Goal: Task Accomplishment & Management: Complete application form

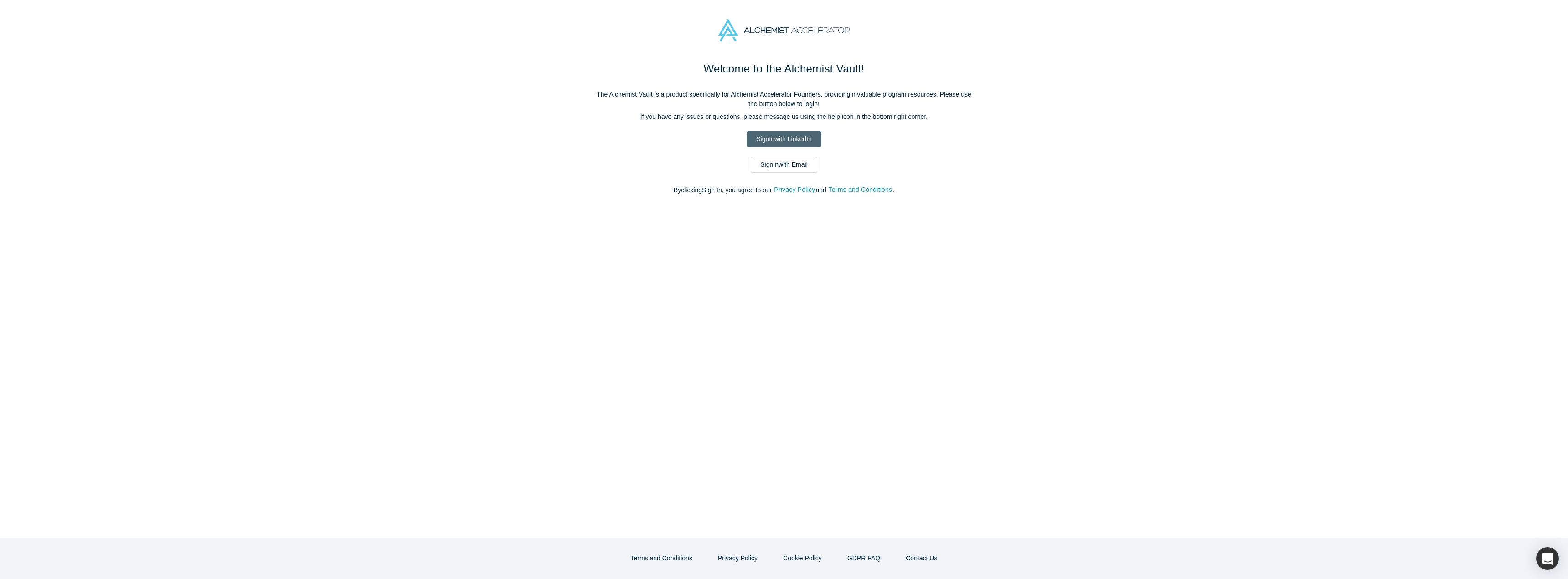
click at [783, 131] on link "Sign In with LinkedIn" at bounding box center [784, 139] width 74 height 16
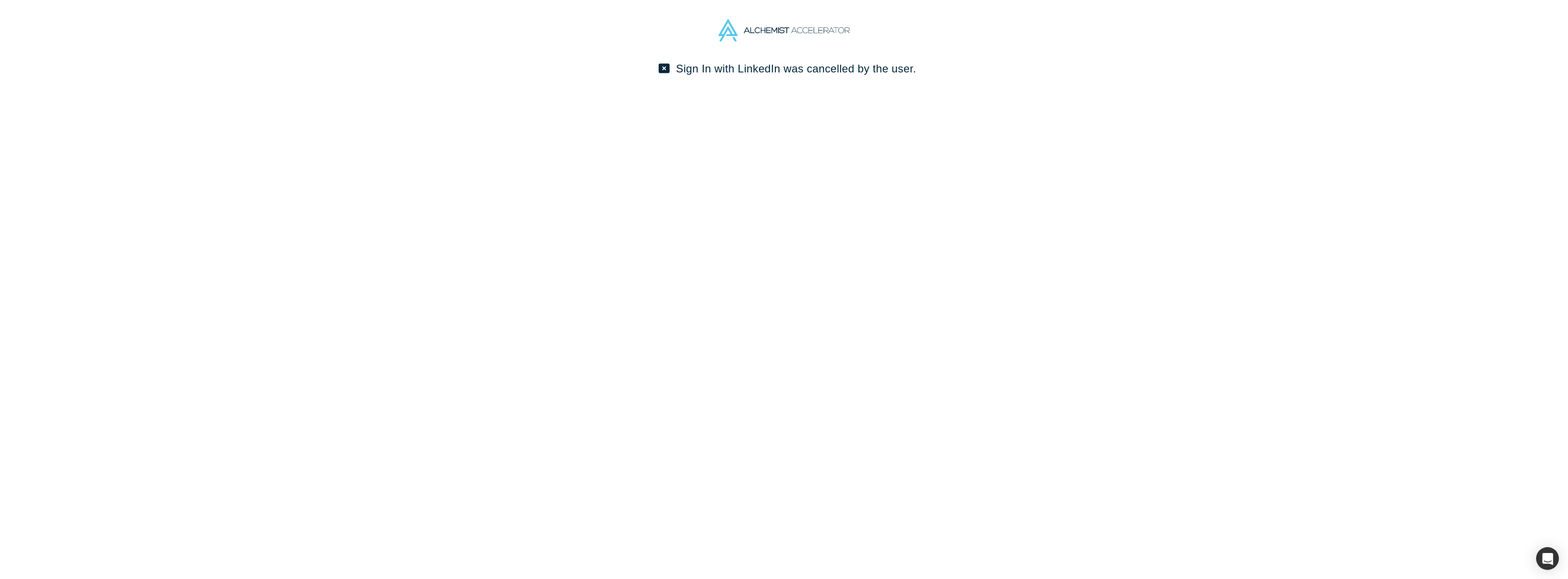
click at [670, 64] on icon at bounding box center [664, 69] width 11 height 10
click at [670, 63] on icon at bounding box center [664, 68] width 11 height 11
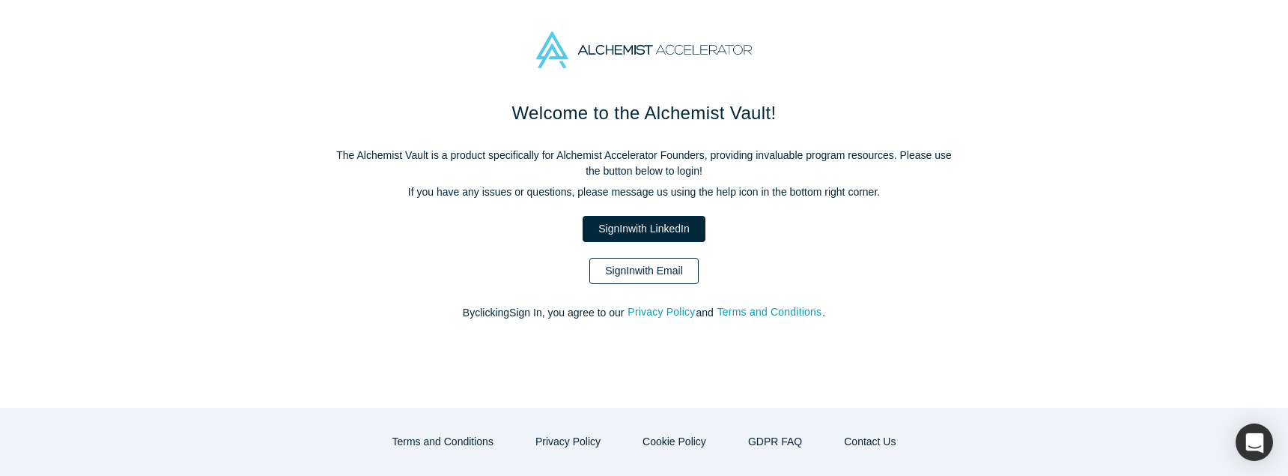
click at [636, 258] on link "Sign In with Email" at bounding box center [643, 271] width 109 height 26
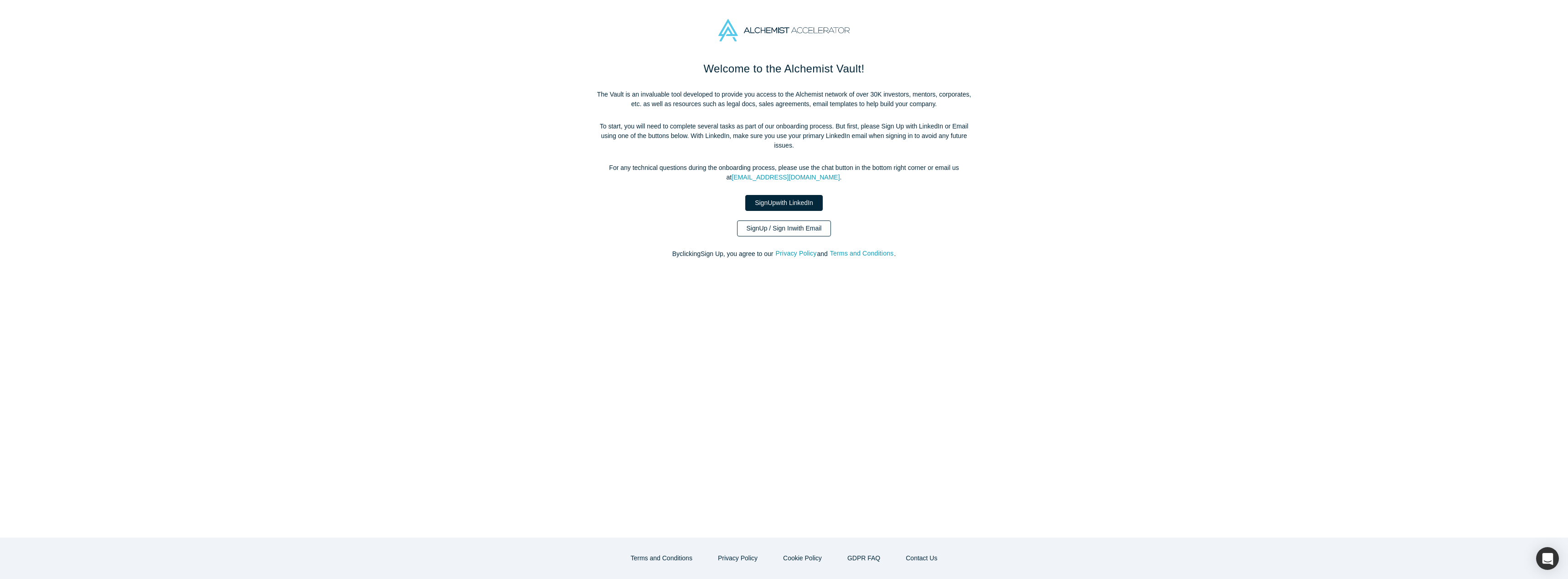
drag, startPoint x: 0, startPoint y: 0, endPoint x: 789, endPoint y: 166, distance: 806.3
click at [789, 220] on link "Sign Up / Sign In with Email" at bounding box center [784, 228] width 94 height 16
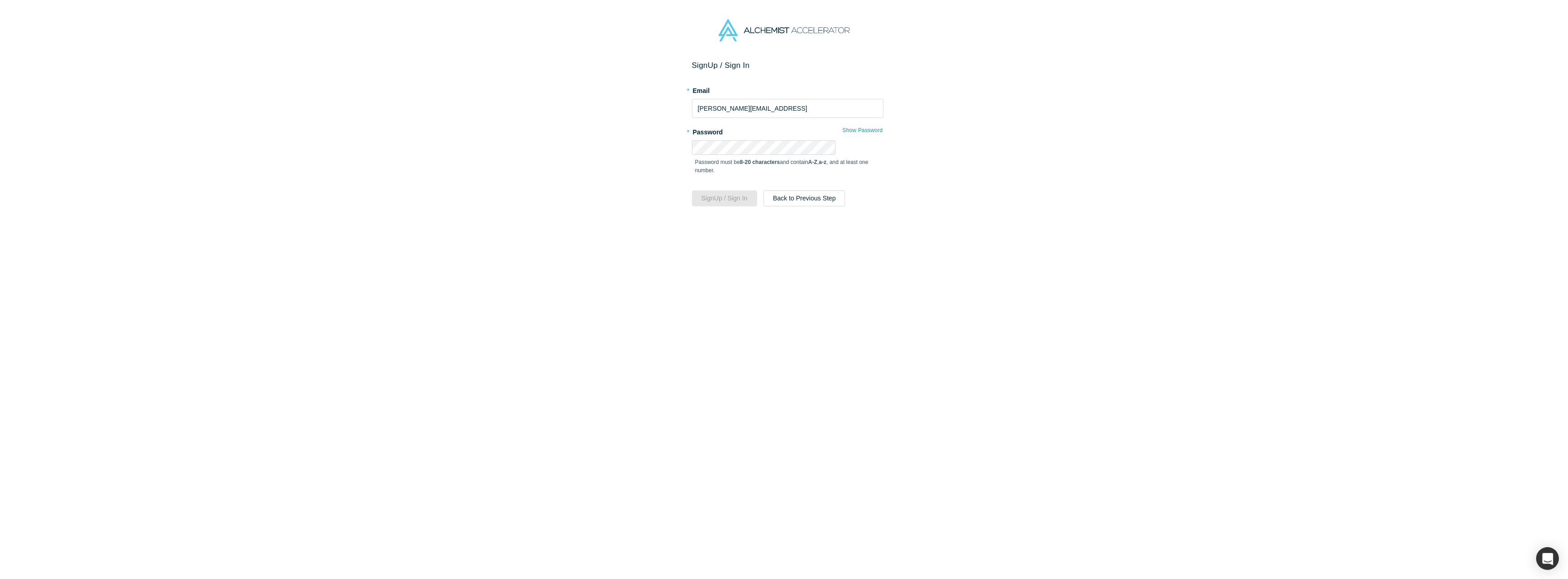
click at [651, 148] on div "Sign Up / Sign In * Email betty@veritus.ai * Password Show Password Password mu…" at bounding box center [787, 323] width 1575 height 525
click at [842, 124] on button "Show Password" at bounding box center [862, 130] width 41 height 12
click at [741, 190] on button "Sign Up / Sign In" at bounding box center [724, 198] width 65 height 16
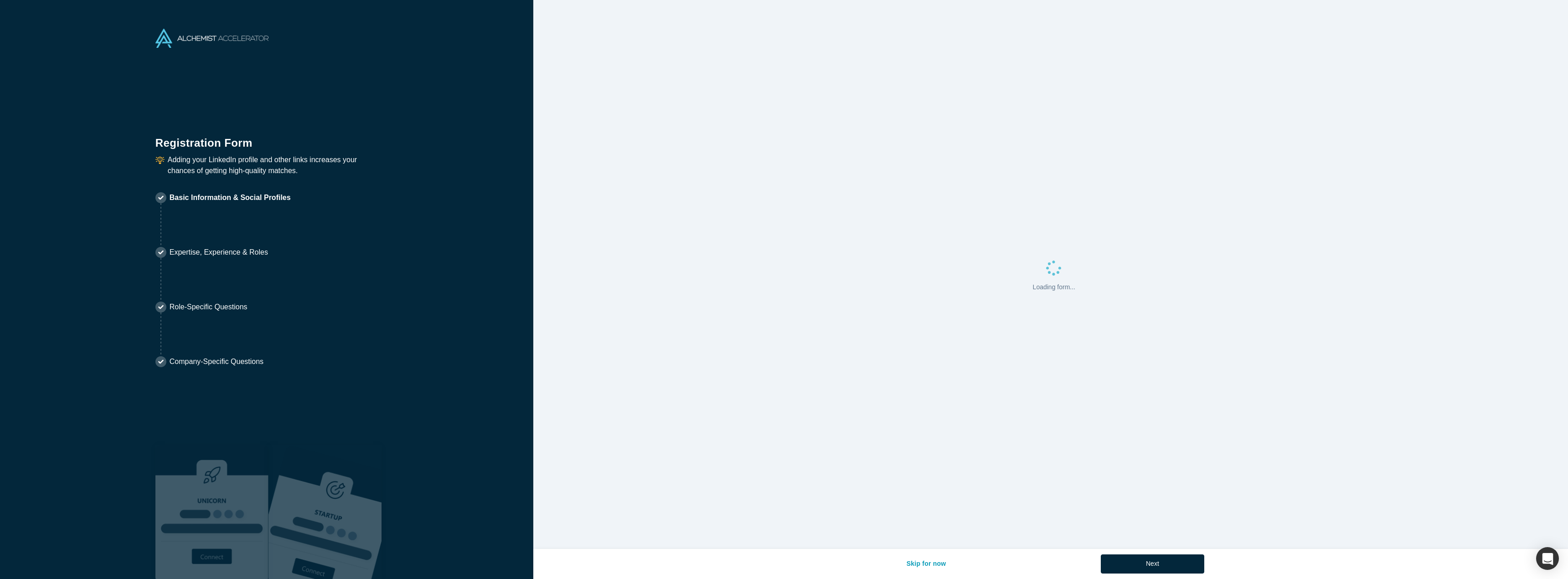
select select "JP"
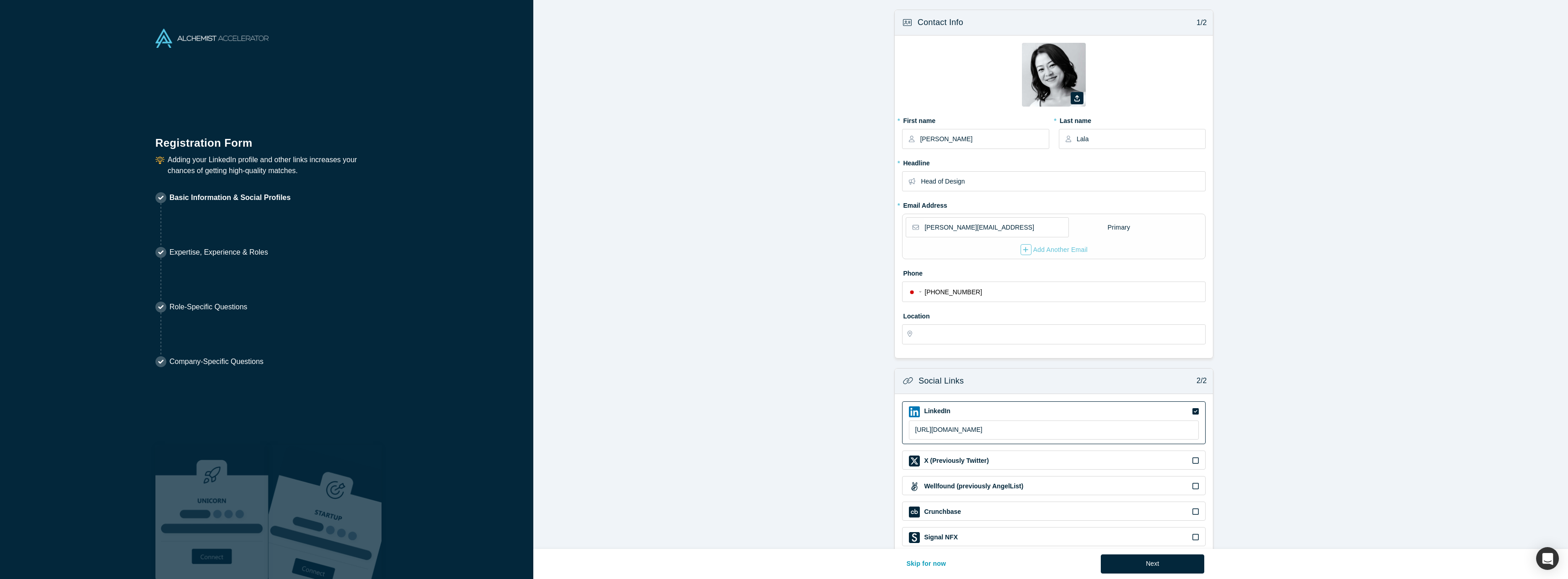
type input "[GEOGRAPHIC_DATA], [GEOGRAPHIC_DATA]"
click at [1196, 457] on icon at bounding box center [1195, 460] width 6 height 7
click at [0, 0] on input "checkbox" at bounding box center [0, 0] width 0 height 0
click at [956, 470] on input at bounding box center [1054, 479] width 290 height 19
paste input "https://x.com/Creati8etty"
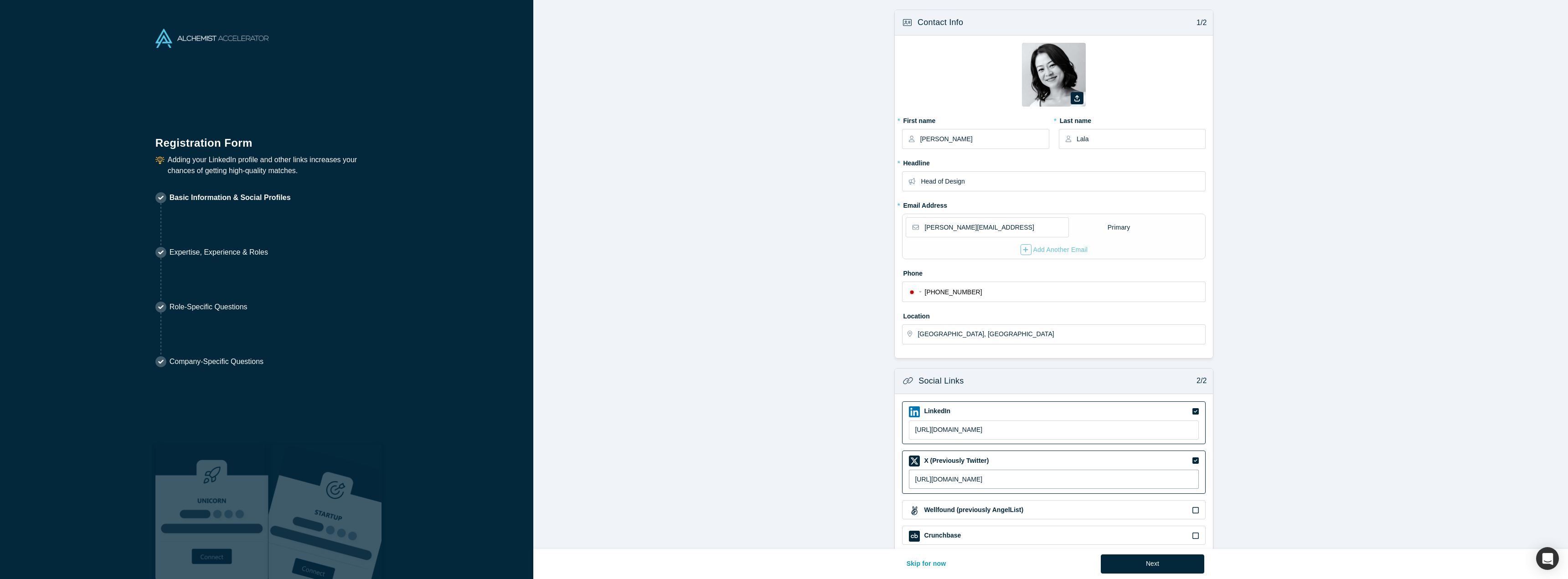
type input "https://x.com/Creati8etty"
click at [1244, 364] on form "Contact Info 1/2 Zoom Save Remove Upload New * First name Betty * Last name Lal…" at bounding box center [1054, 307] width 1041 height 594
click at [1111, 566] on button "Next" at bounding box center [1152, 563] width 103 height 19
click at [1060, 244] on div "Add Another Email" at bounding box center [1054, 249] width 68 height 11
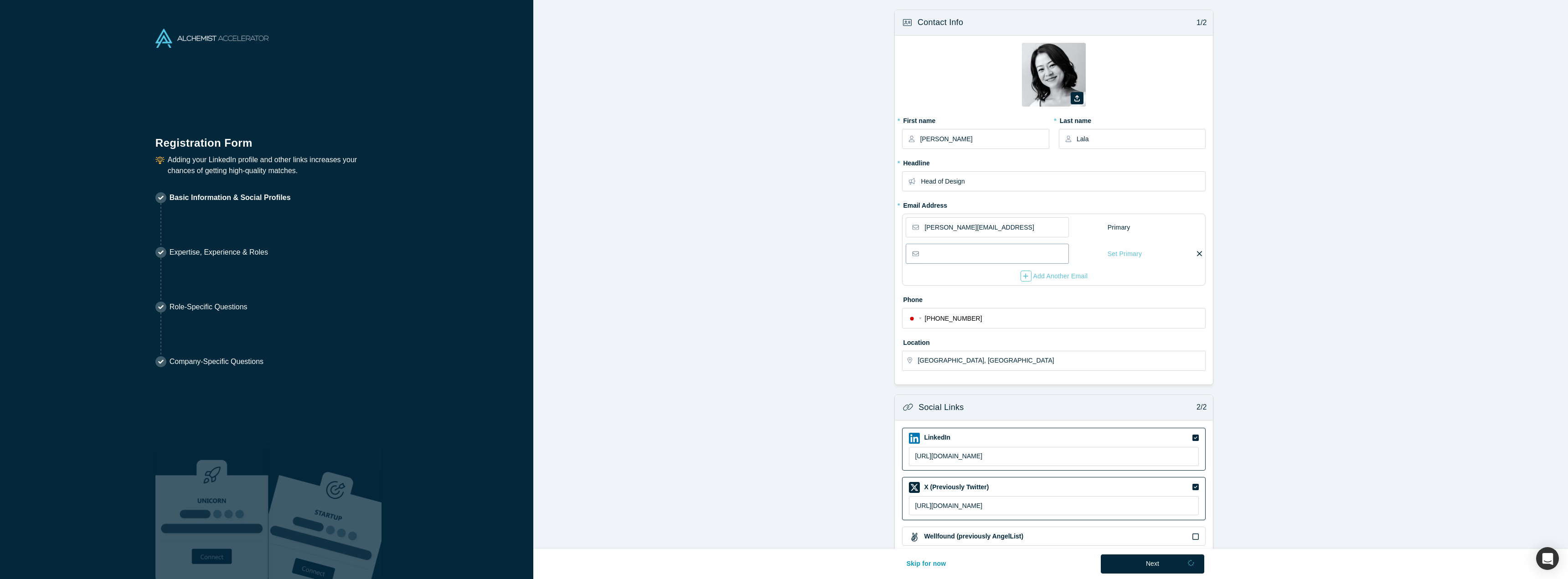
click at [986, 244] on input "email" at bounding box center [996, 253] width 143 height 19
type input "e"
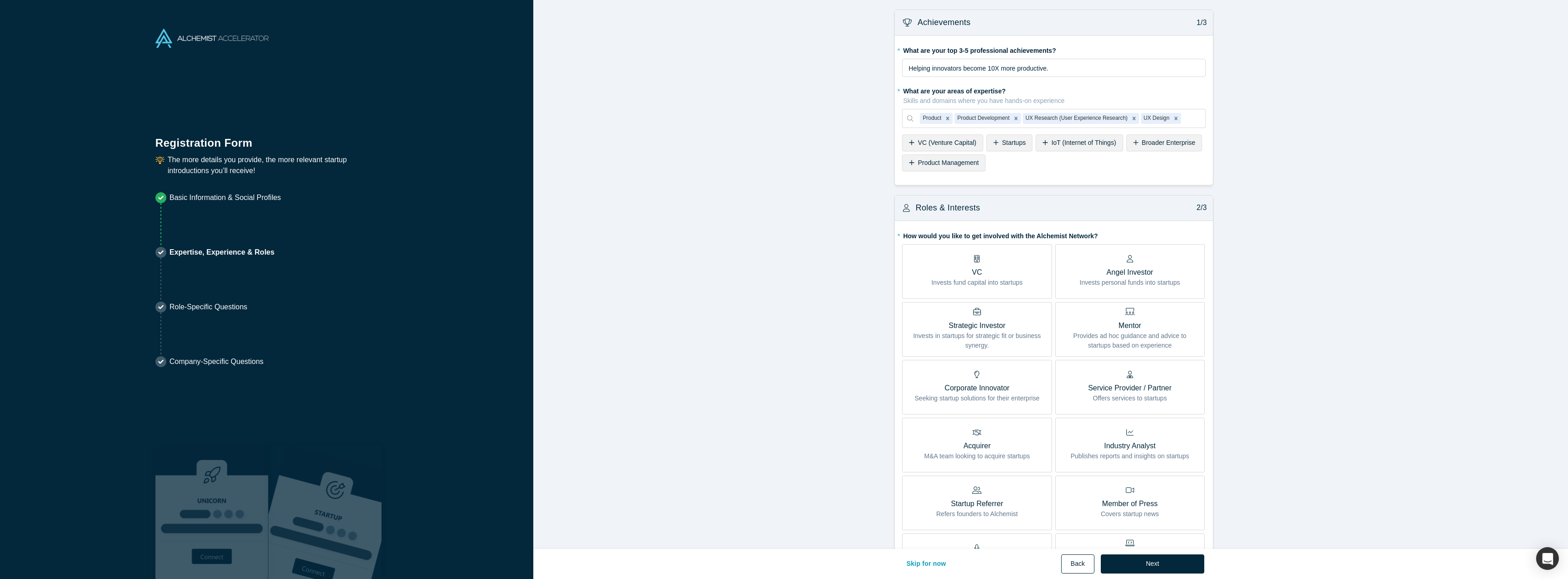
click at [1073, 569] on button "Back" at bounding box center [1077, 563] width 33 height 19
select select "JP"
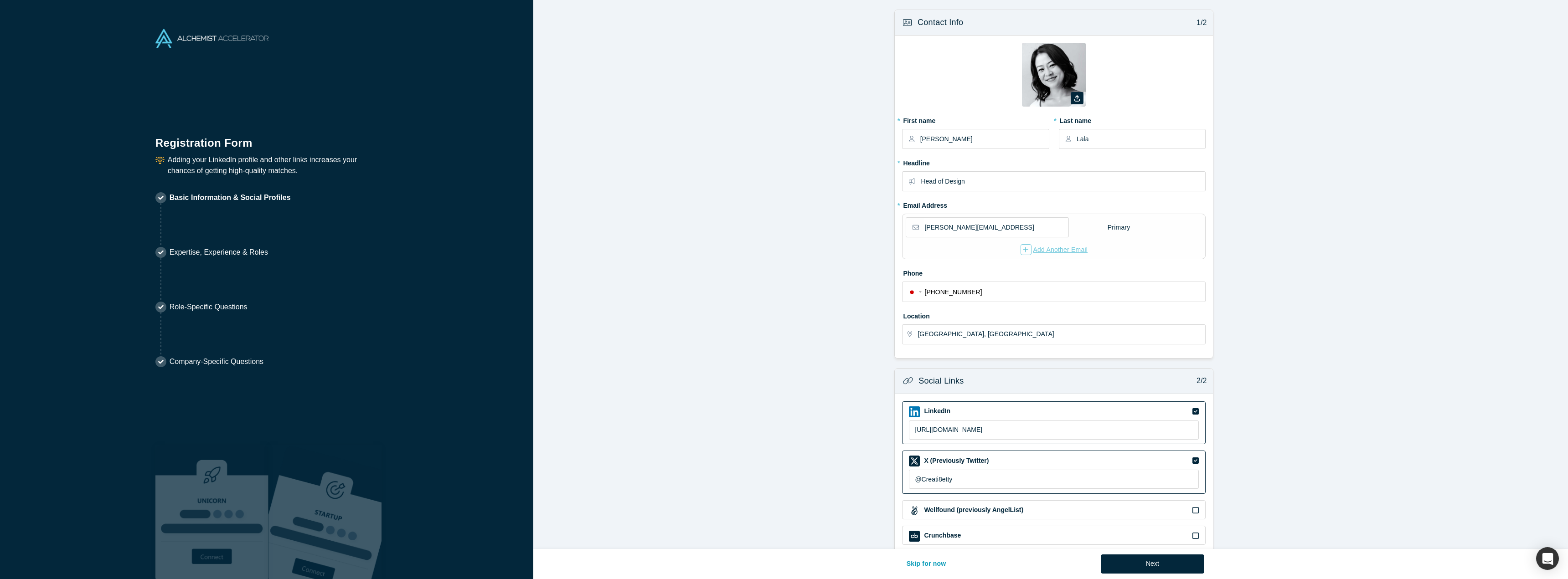
click at [1049, 244] on div "Add Another Email" at bounding box center [1054, 249] width 68 height 11
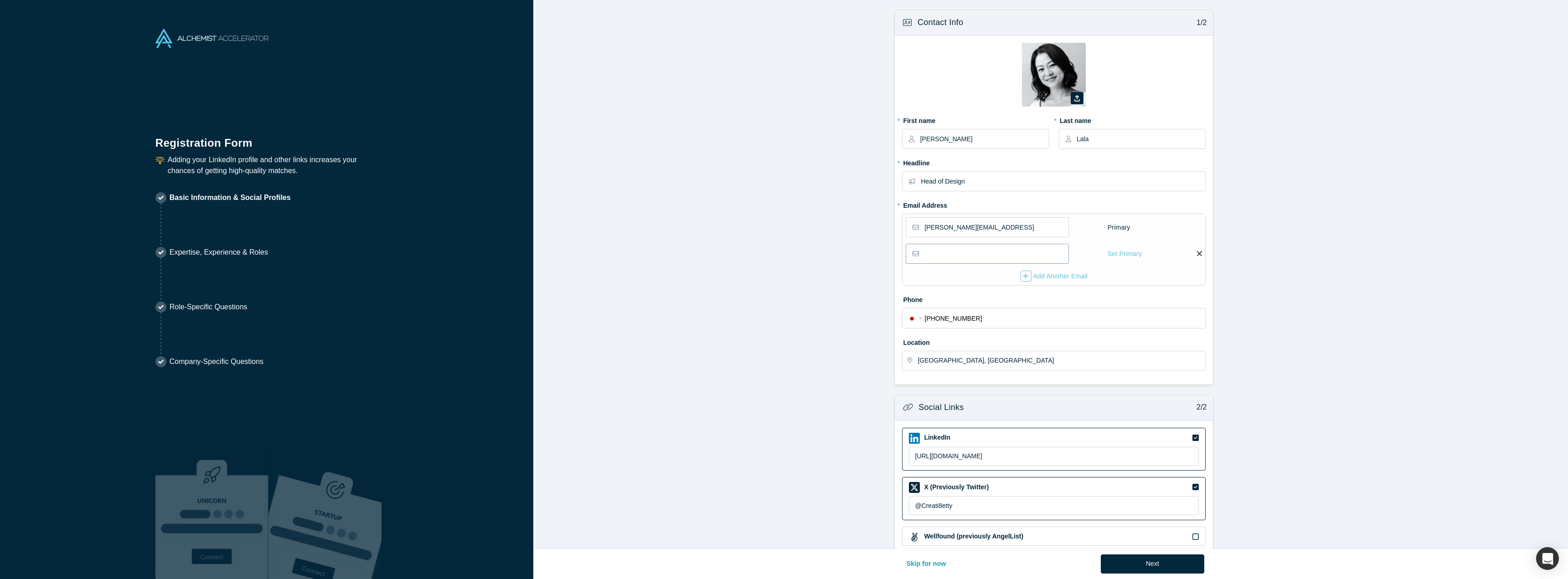
click at [979, 244] on input "email" at bounding box center [996, 253] width 143 height 19
type input "[PERSON_NAME][EMAIL_ADDRESS][PERSON_NAME][DOMAIN_NAME]"
drag, startPoint x: 1281, startPoint y: 302, endPoint x: 1279, endPoint y: 309, distance: 7.3
click at [1281, 302] on form "Contact Info 1/2 Zoom Save Remove Upload New * First name Betty * Last name Lal…" at bounding box center [1054, 320] width 1041 height 620
click at [1143, 567] on button "Next" at bounding box center [1152, 563] width 103 height 19
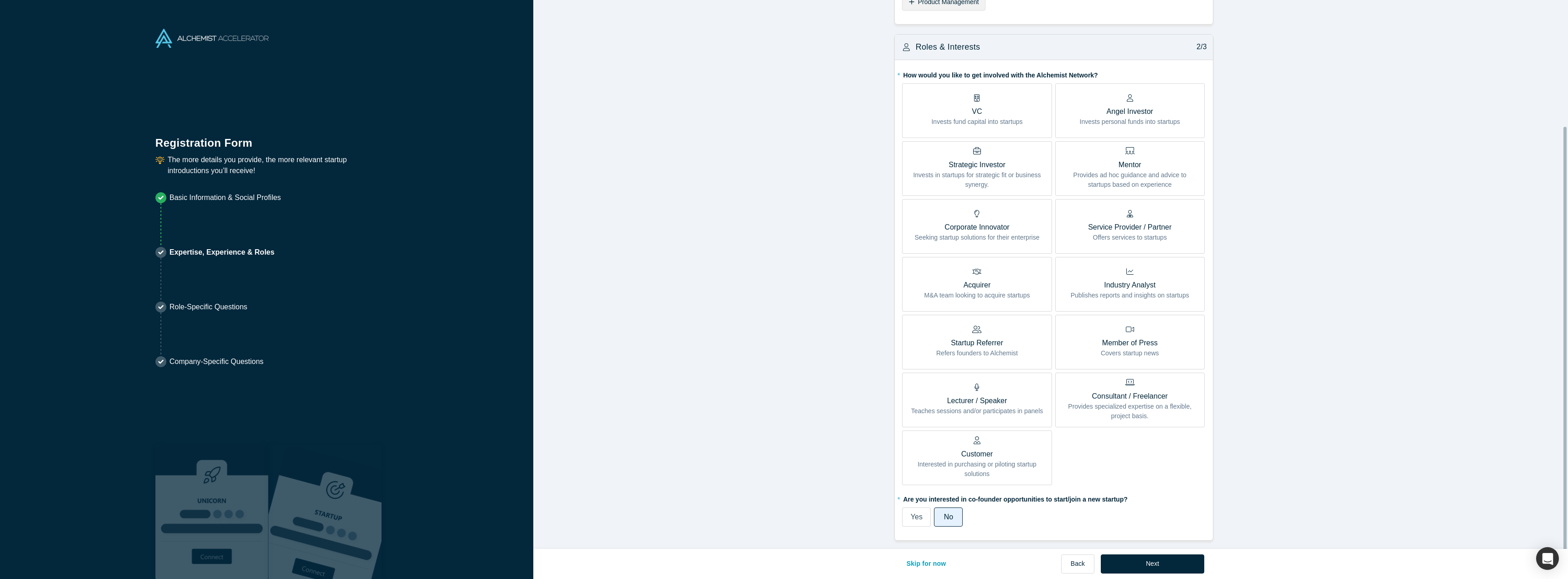
scroll to position [172, 0]
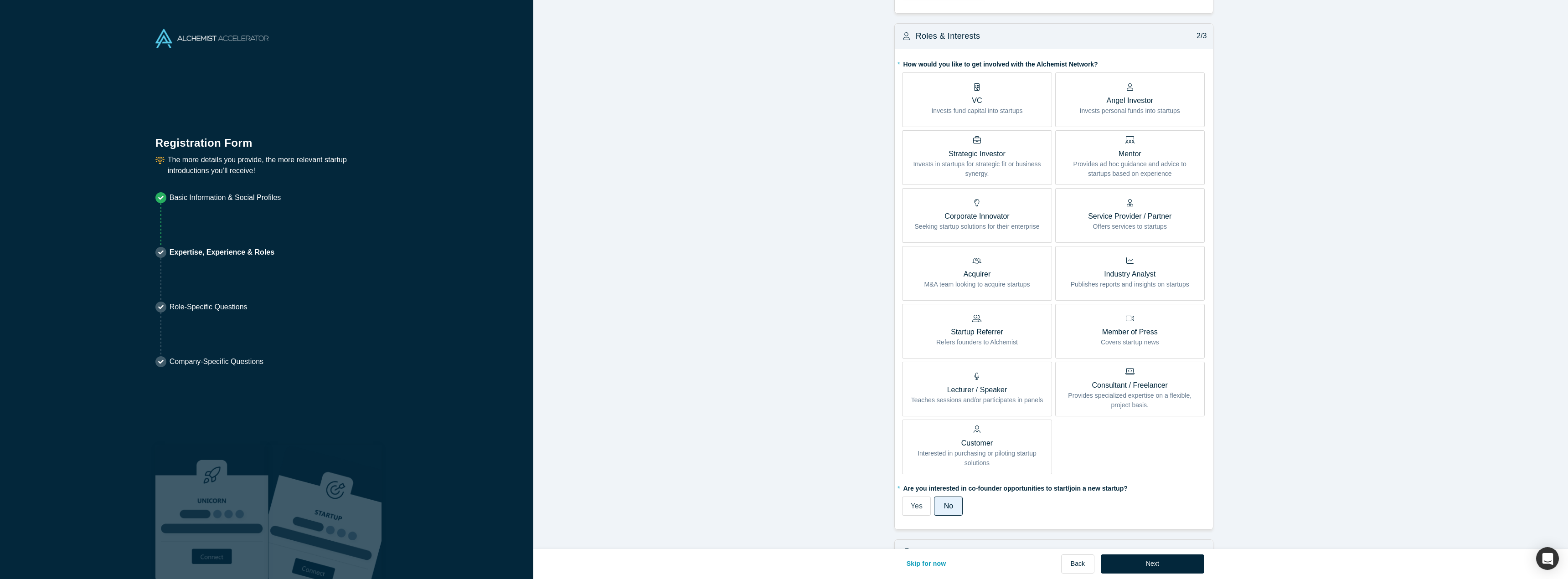
click at [1189, 578] on icon "button" at bounding box center [1185, 584] width 6 height 6
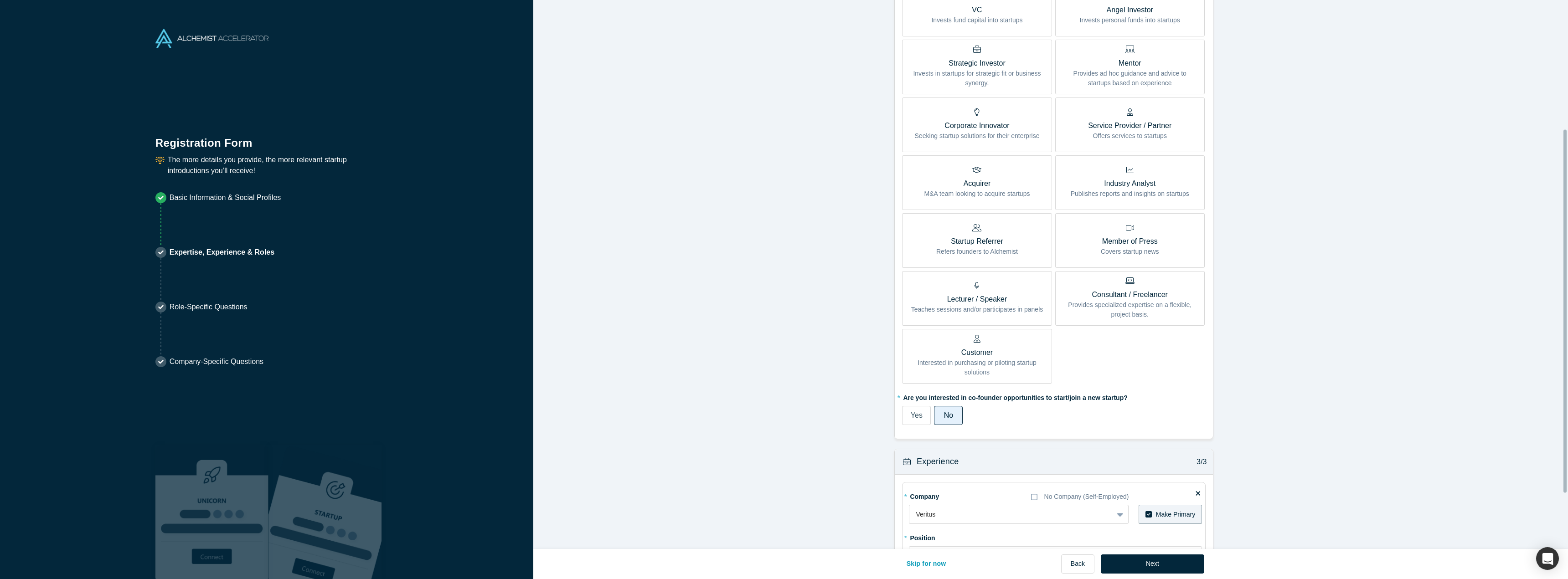
scroll to position [263, 0]
drag, startPoint x: 939, startPoint y: 436, endPoint x: 868, endPoint y: 439, distance: 71.1
click at [868, 439] on form "Achievements 1/3 * What are your top 3-5 professional achievements? Helping inn…" at bounding box center [1054, 241] width 1041 height 989
type input "Head of Design"
click at [866, 447] on form "Achievements 1/3 * What are your top 3-5 professional achievements? Helping inn…" at bounding box center [1054, 241] width 1041 height 989
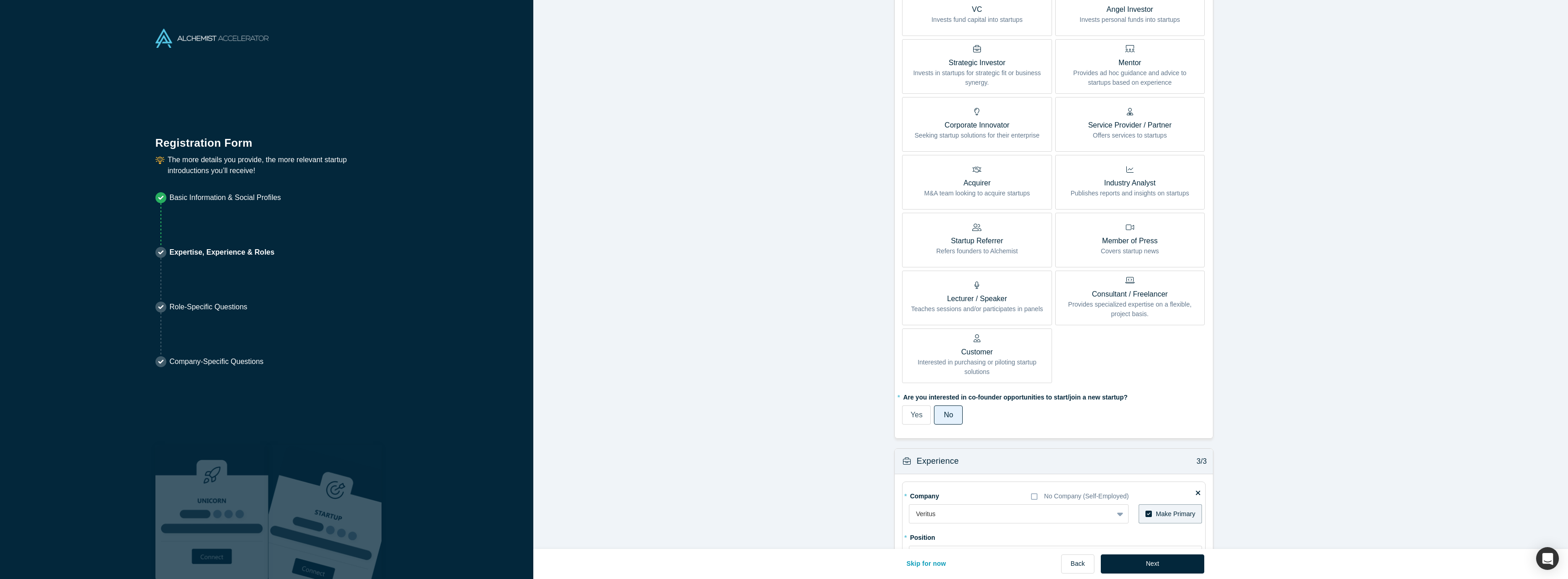
scroll to position [293, 0]
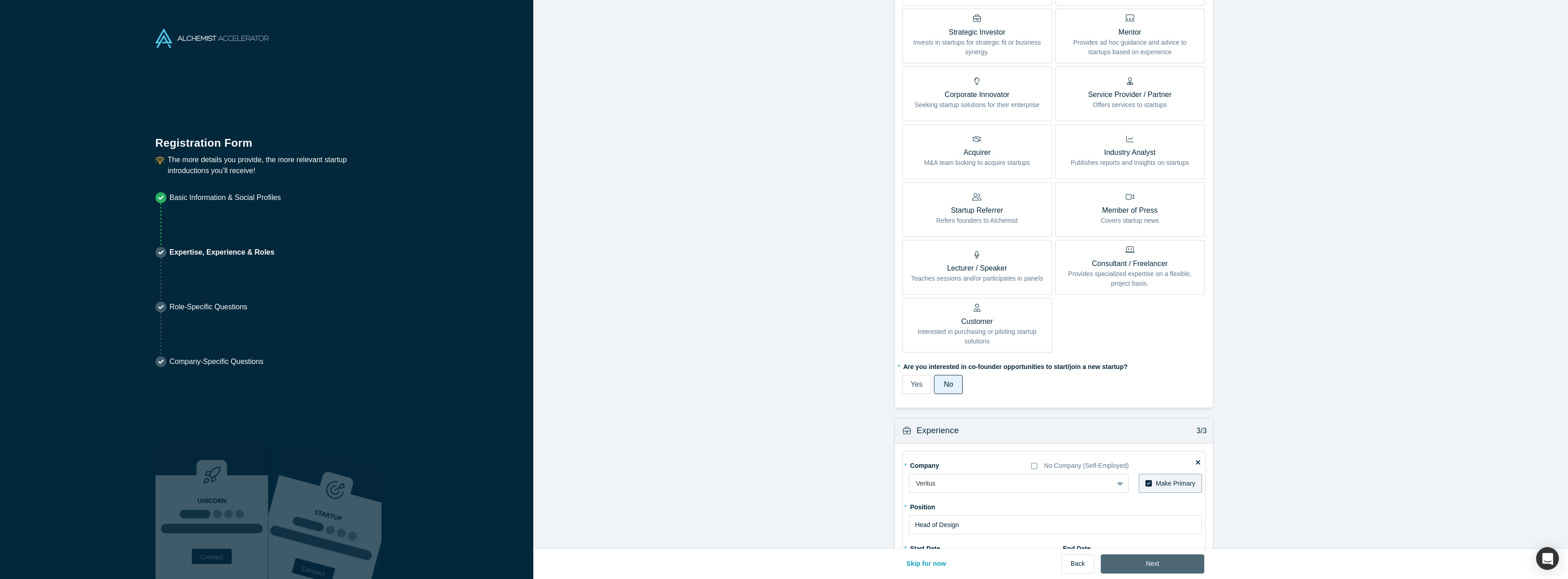
click at [1118, 567] on button "Next" at bounding box center [1152, 563] width 103 height 19
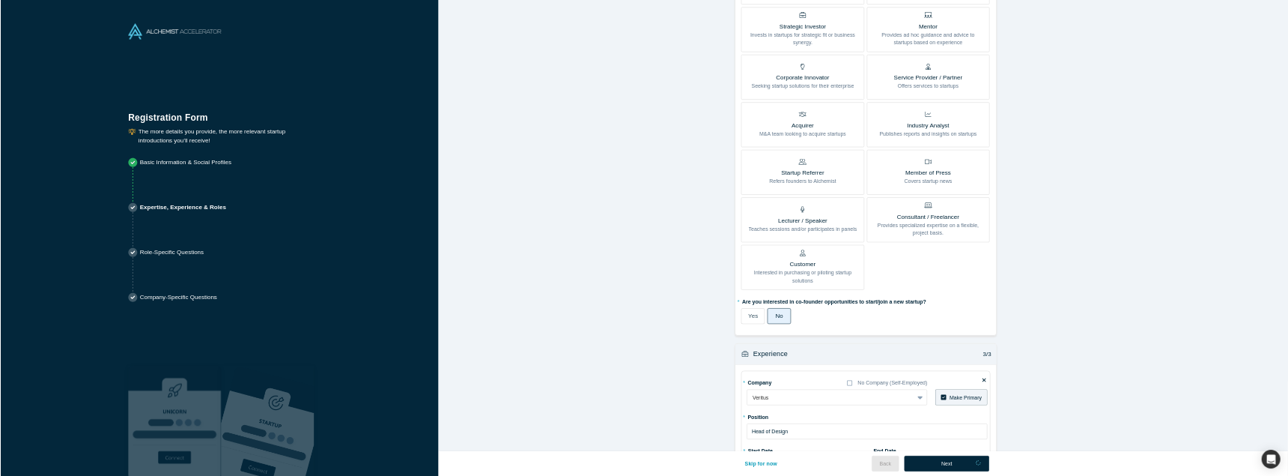
scroll to position [0, 0]
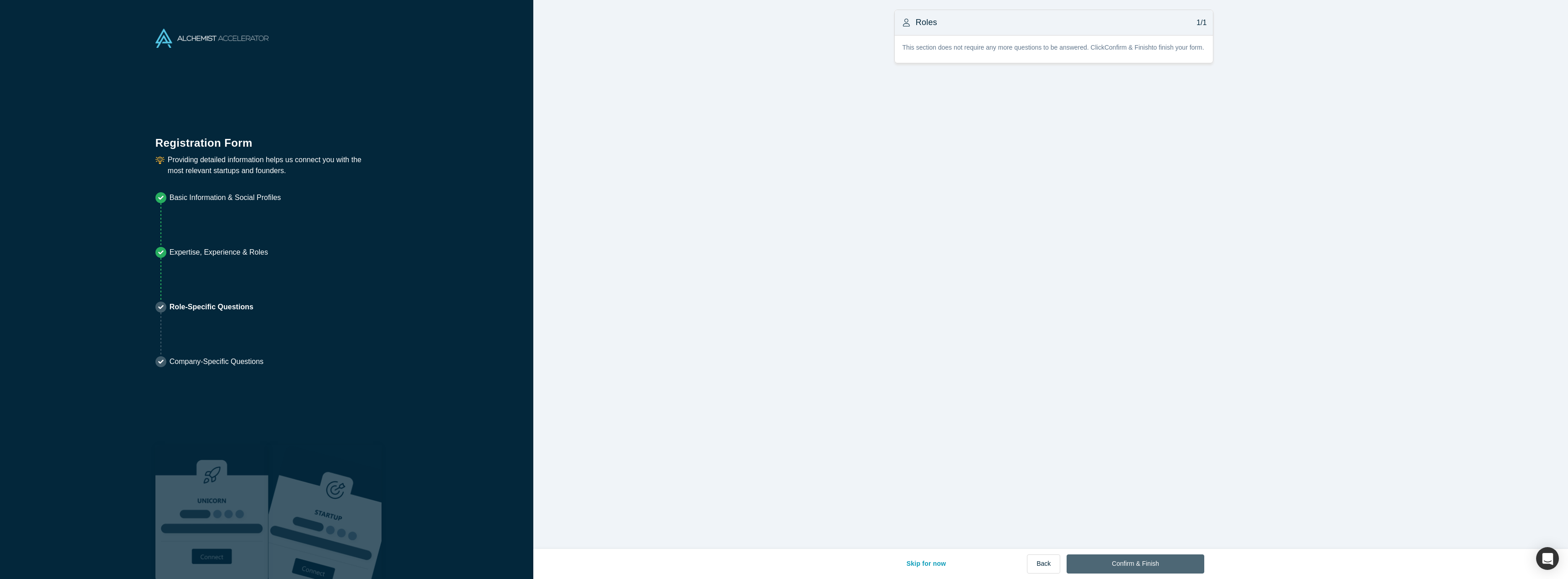
click at [1143, 569] on button "Confirm & Finish" at bounding box center [1135, 563] width 137 height 19
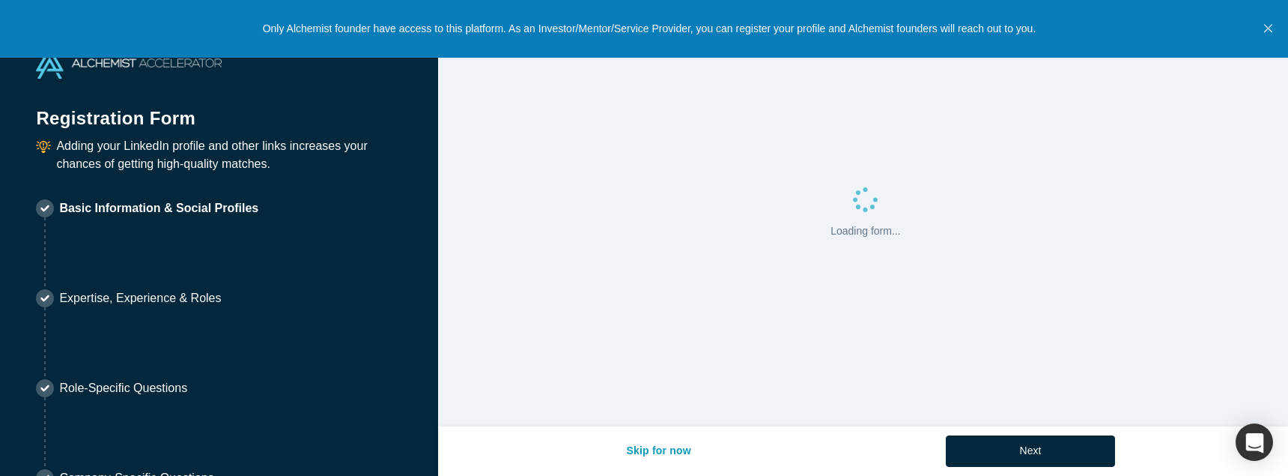
select select "JP"
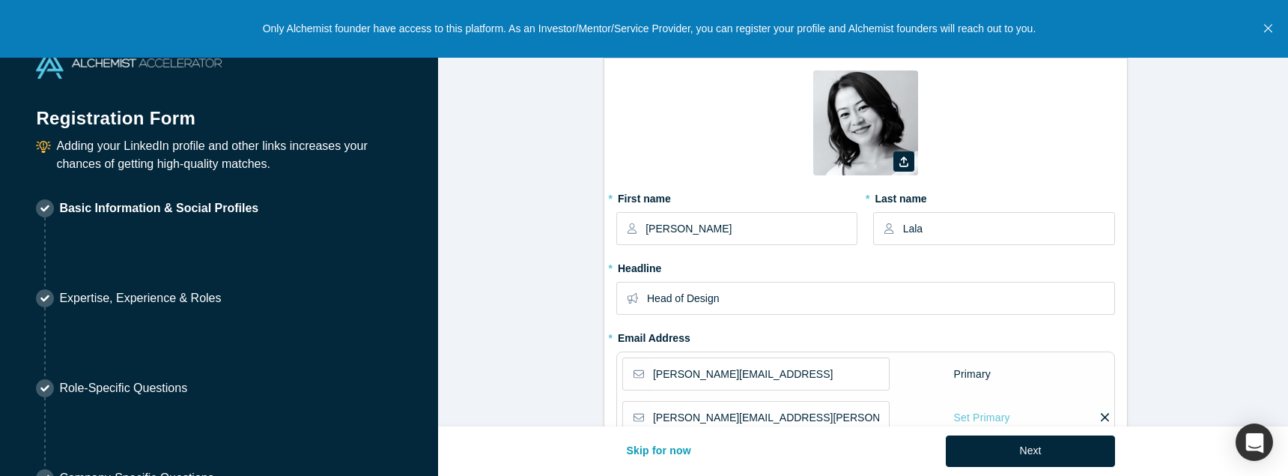
type input "[GEOGRAPHIC_DATA], [GEOGRAPHIC_DATA]"
click at [1271, 25] on icon "Close" at bounding box center [1268, 28] width 8 height 13
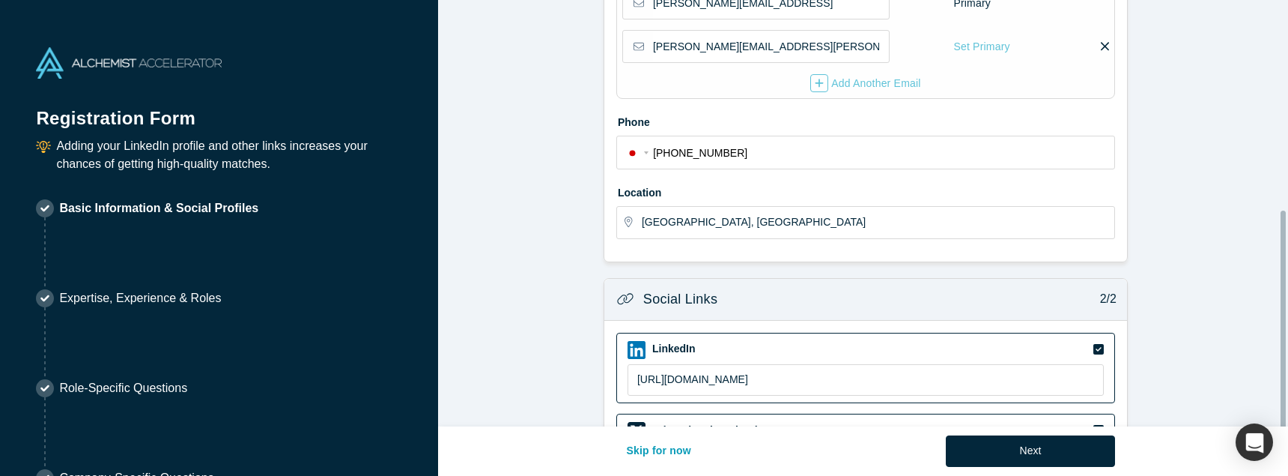
scroll to position [404, 0]
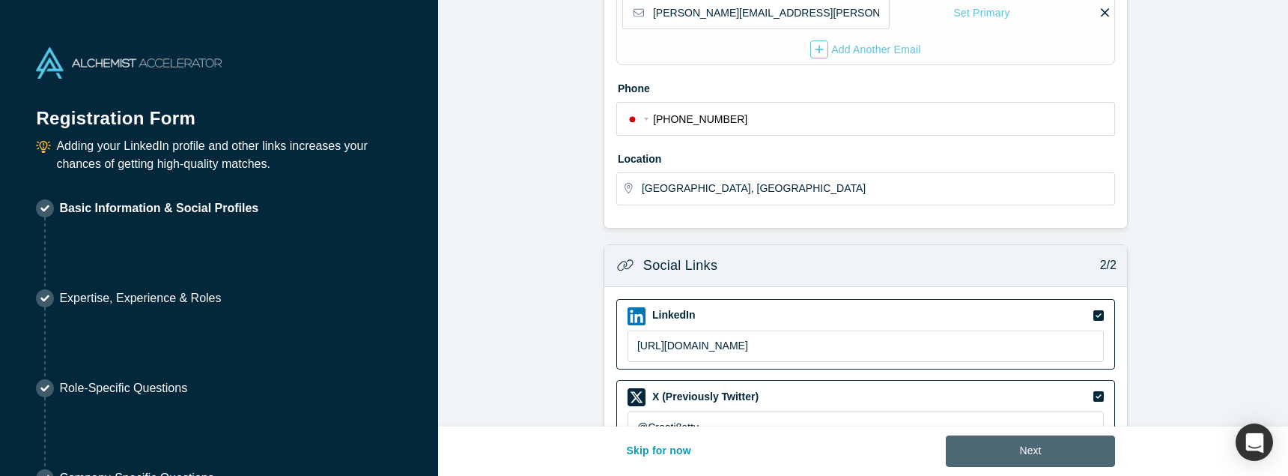
click at [1021, 461] on button "Next" at bounding box center [1031, 450] width 170 height 31
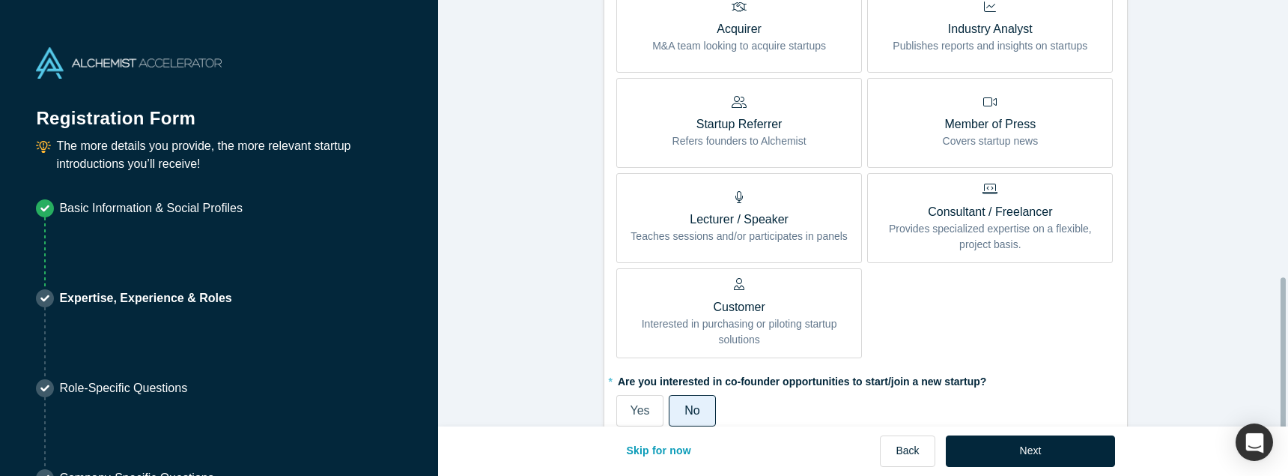
scroll to position [759, 0]
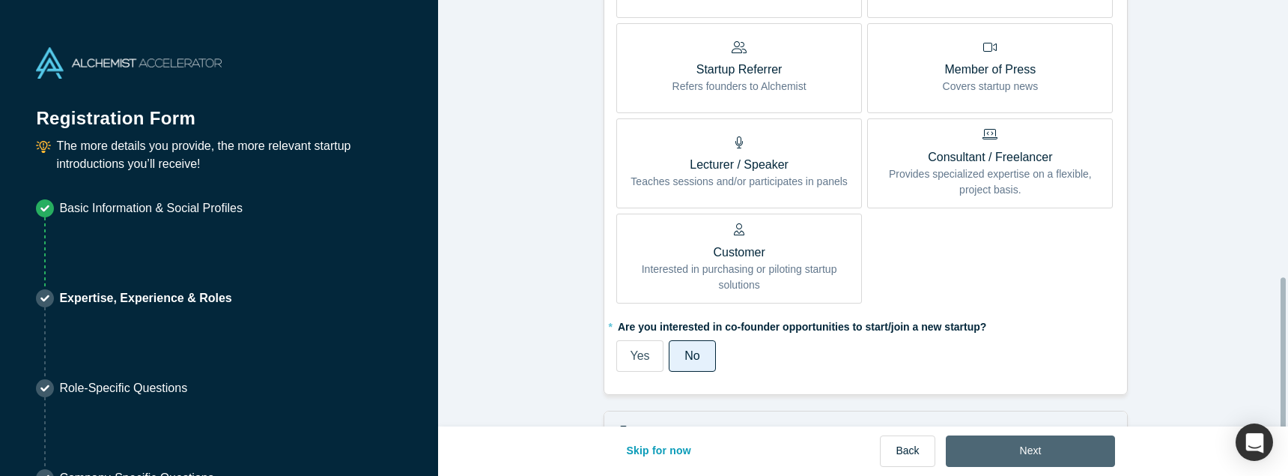
click at [1026, 452] on button "Next" at bounding box center [1031, 450] width 170 height 31
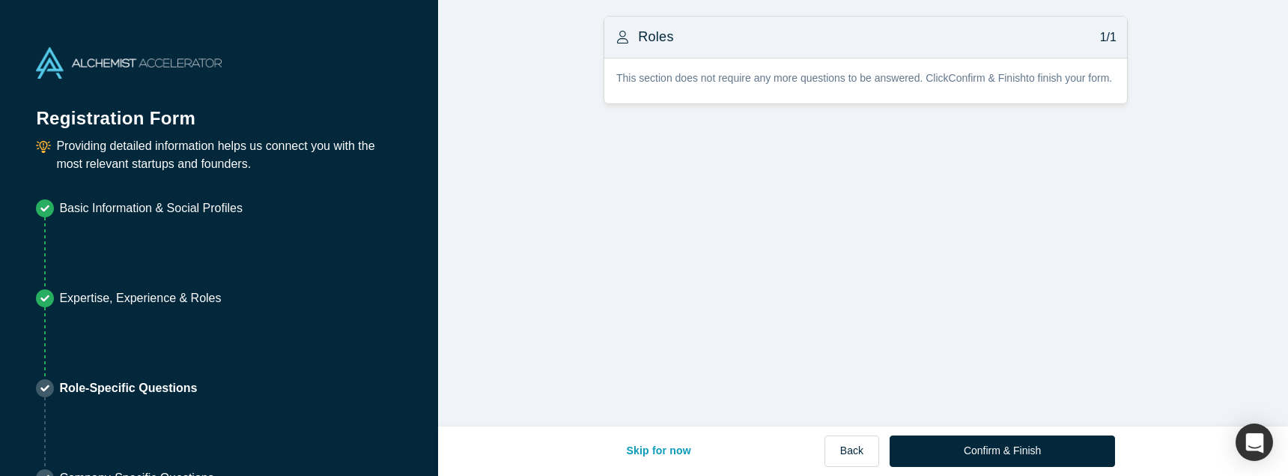
scroll to position [0, 0]
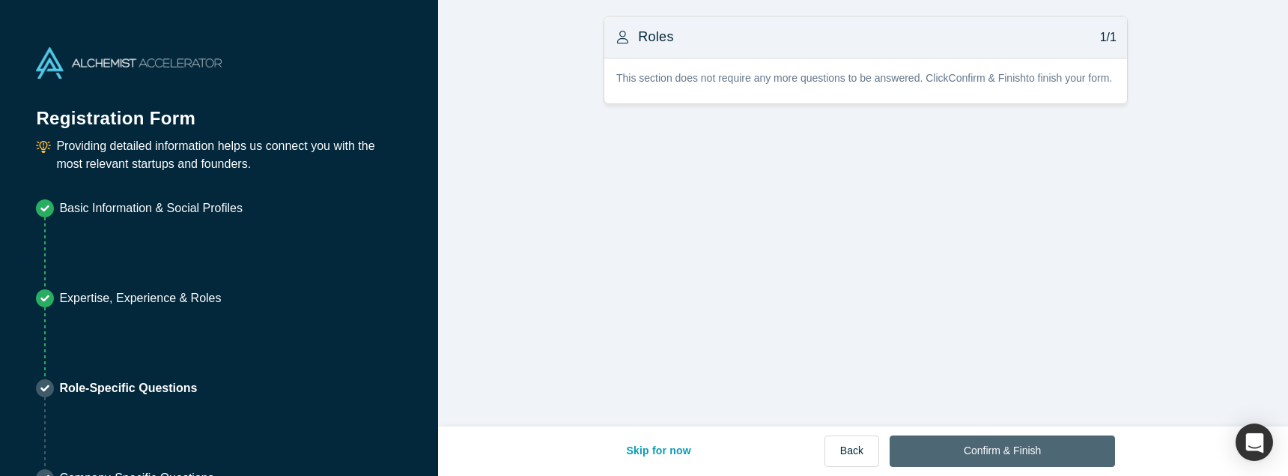
click at [1030, 453] on button "Confirm & Finish" at bounding box center [1002, 450] width 225 height 31
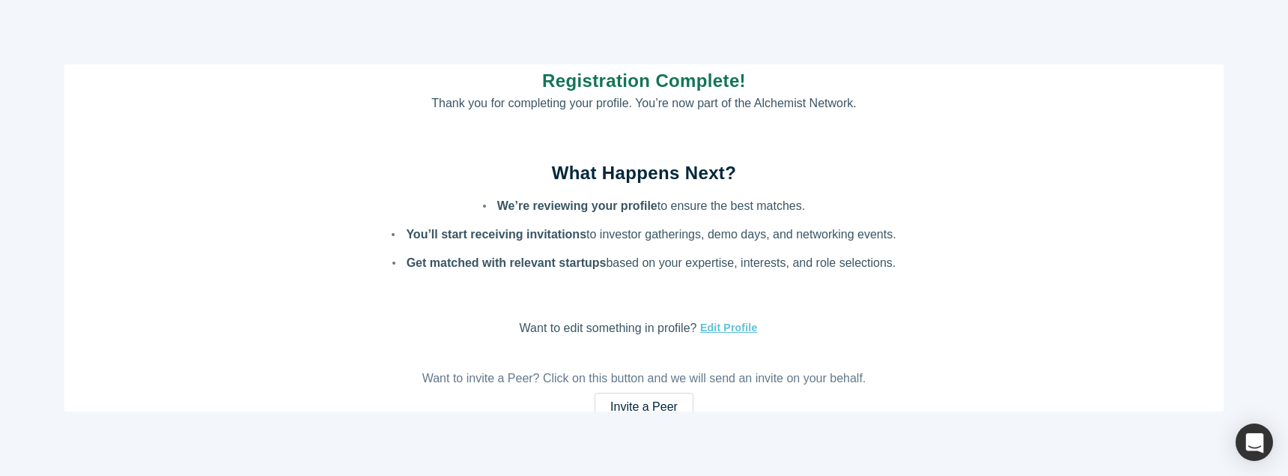
scroll to position [5, 0]
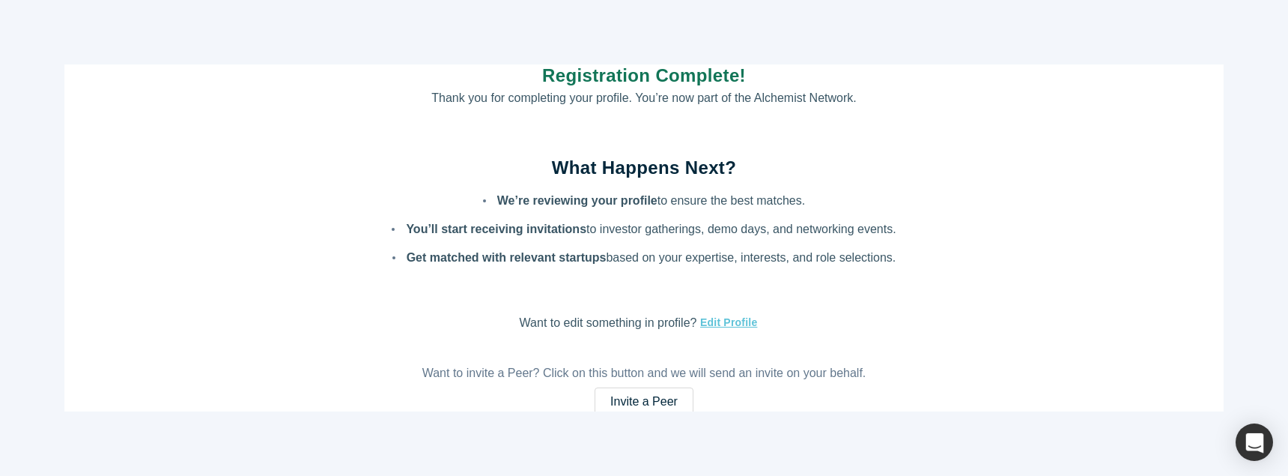
click at [680, 447] on link "Go to Alchemist website" at bounding box center [644, 455] width 127 height 17
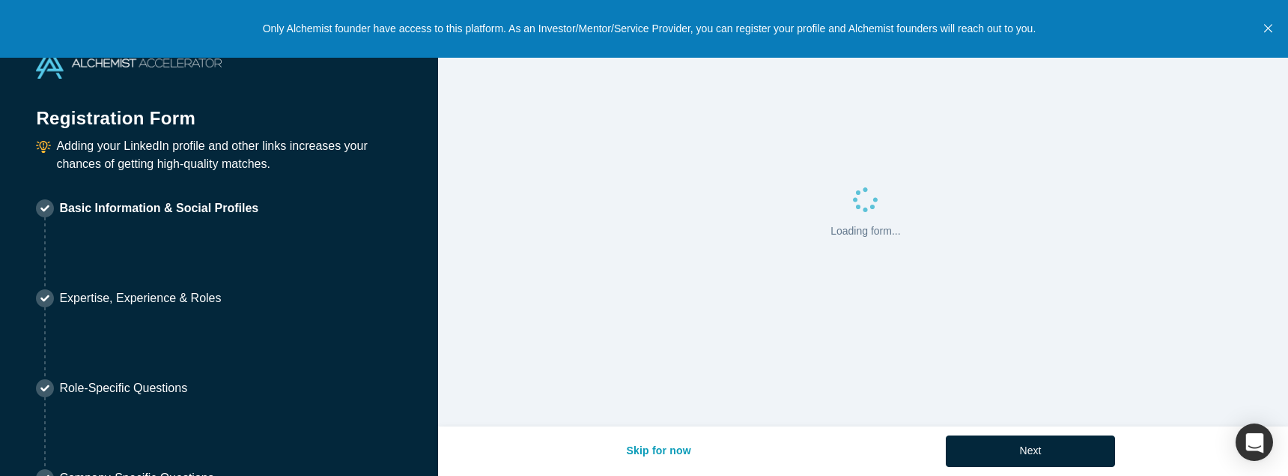
select select "JP"
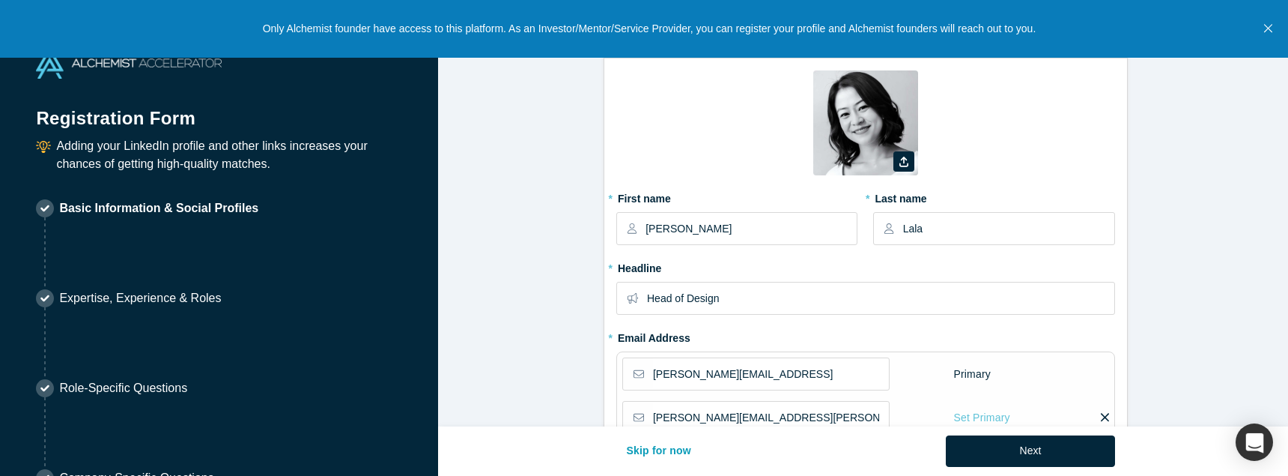
type input "[GEOGRAPHIC_DATA], [GEOGRAPHIC_DATA]"
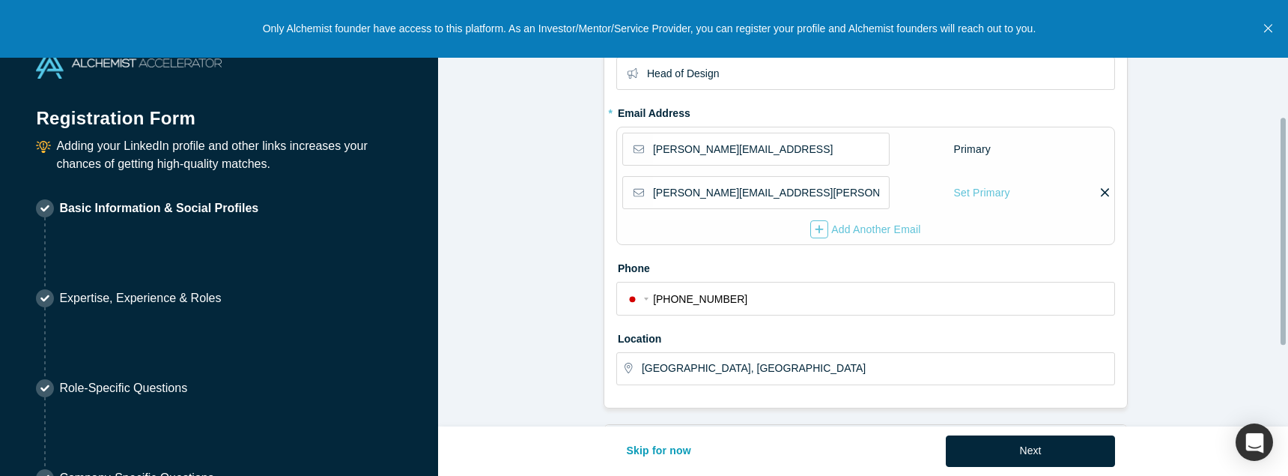
scroll to position [404, 0]
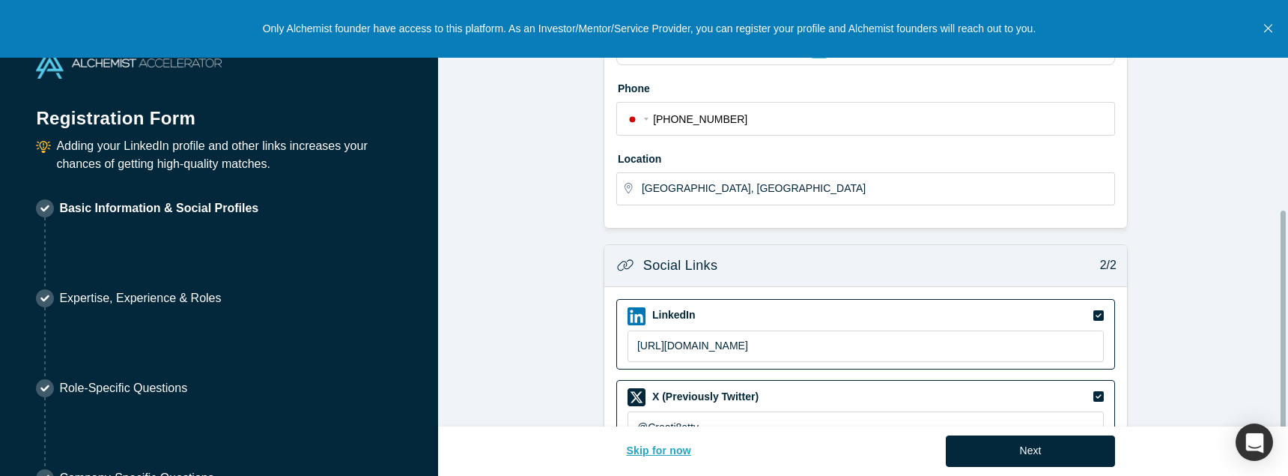
click at [707, 455] on button "Skip for now" at bounding box center [658, 450] width 97 height 31
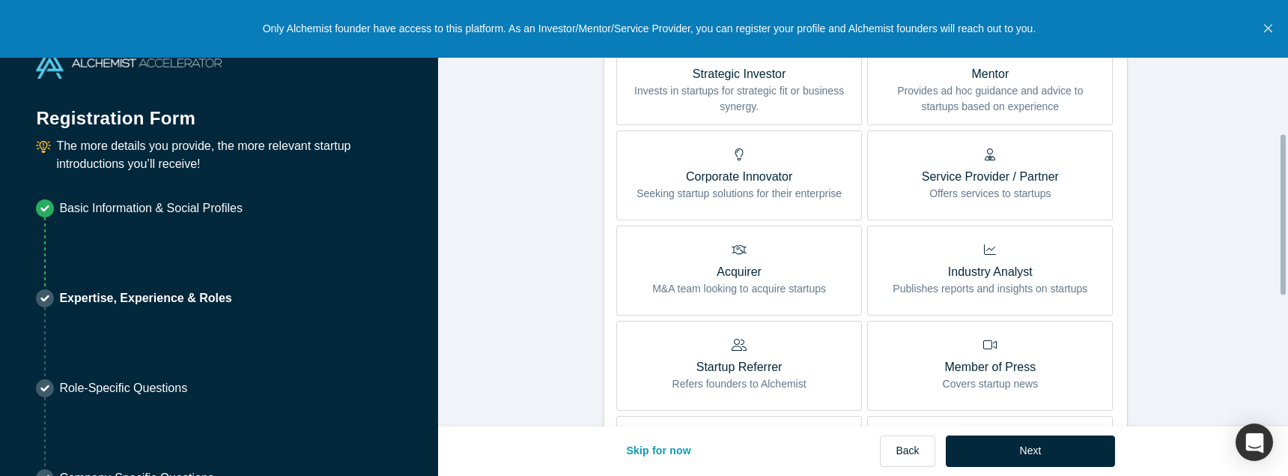
scroll to position [487, 0]
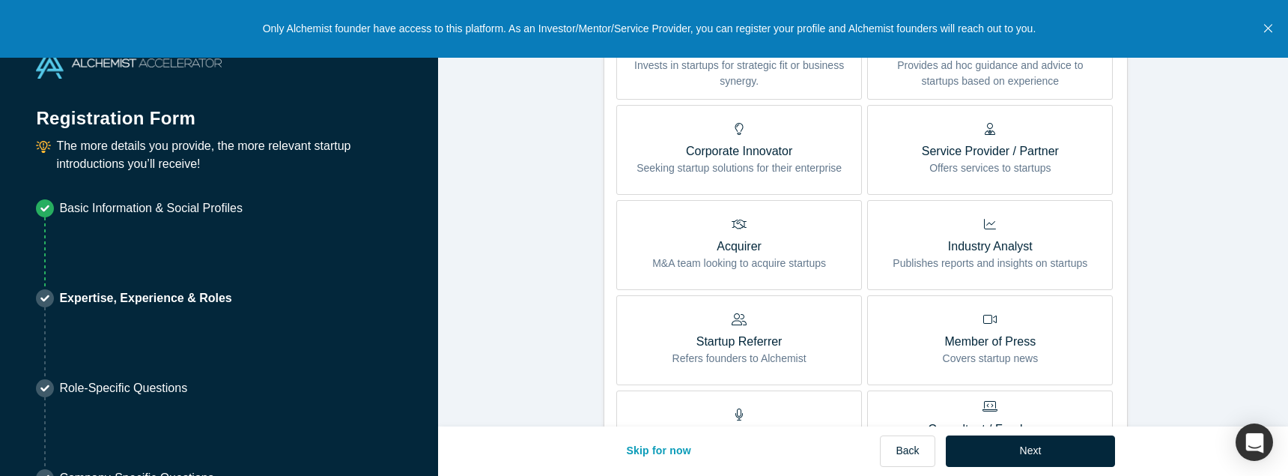
click at [1272, 22] on icon "Close" at bounding box center [1268, 28] width 8 height 13
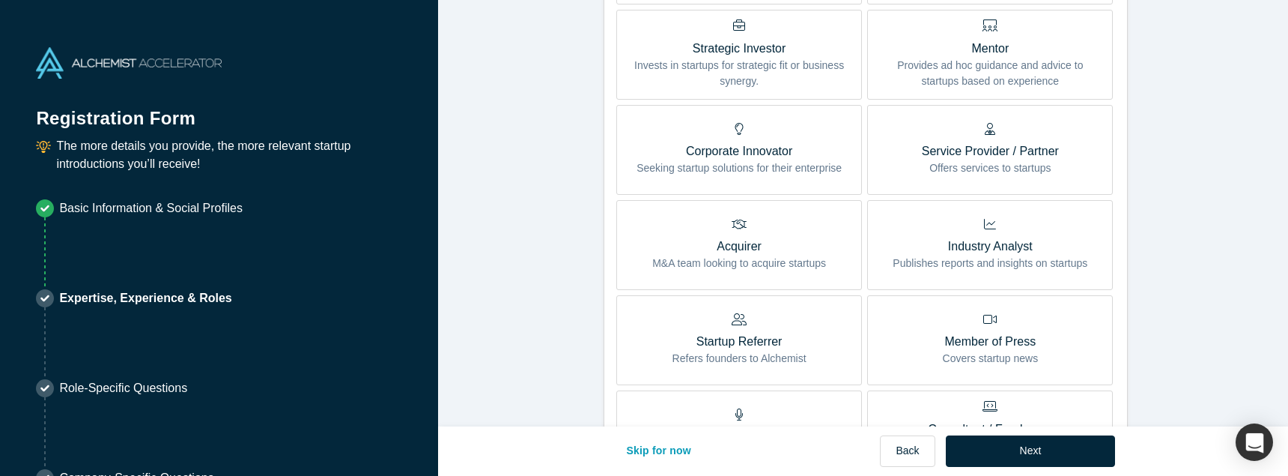
click at [141, 54] on img at bounding box center [129, 62] width 186 height 31
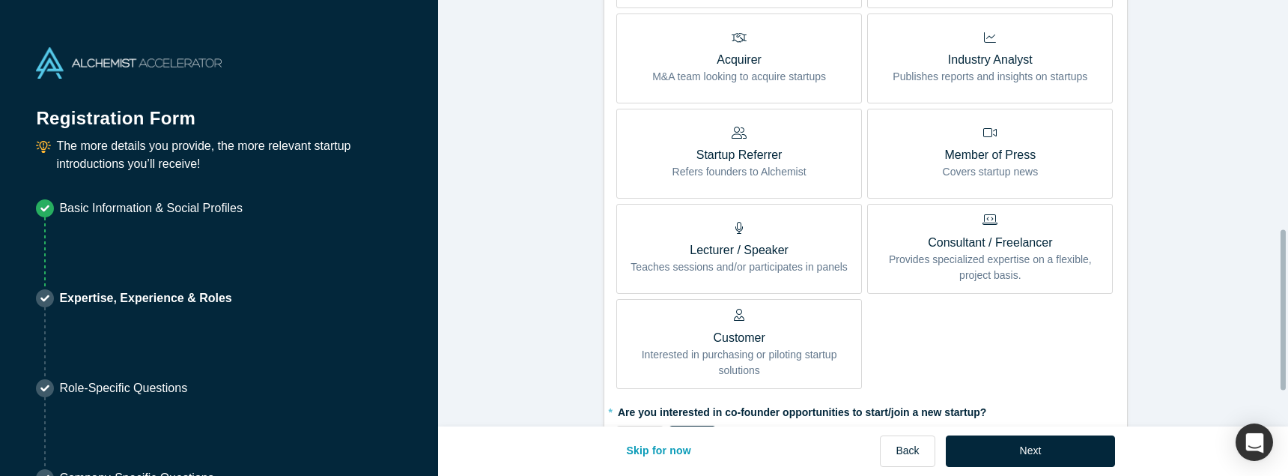
scroll to position [759, 0]
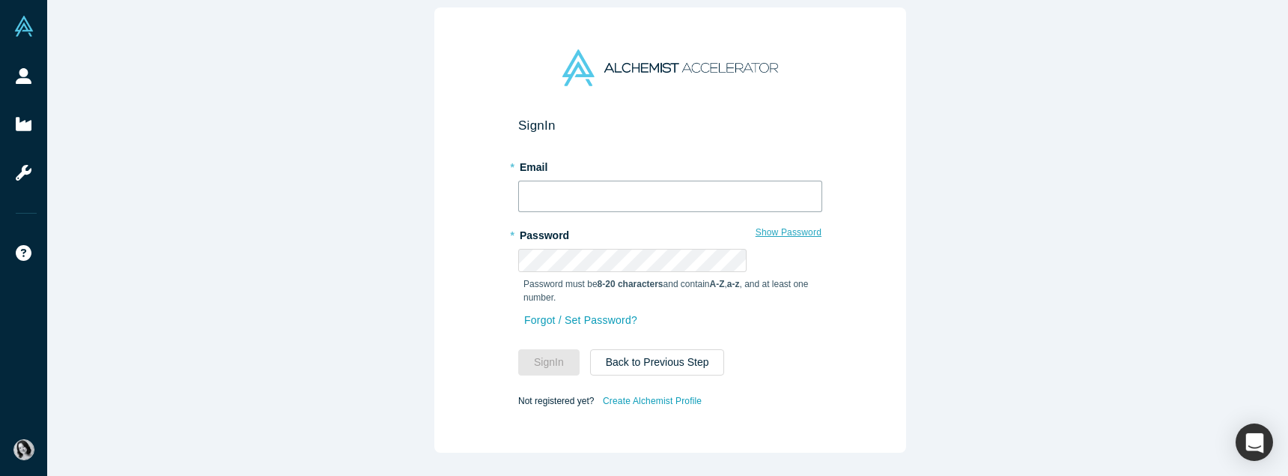
type input "[PERSON_NAME][EMAIL_ADDRESS]"
click at [755, 230] on button "Show Password" at bounding box center [788, 231] width 67 height 19
click at [571, 349] on button "Sign In" at bounding box center [548, 362] width 61 height 26
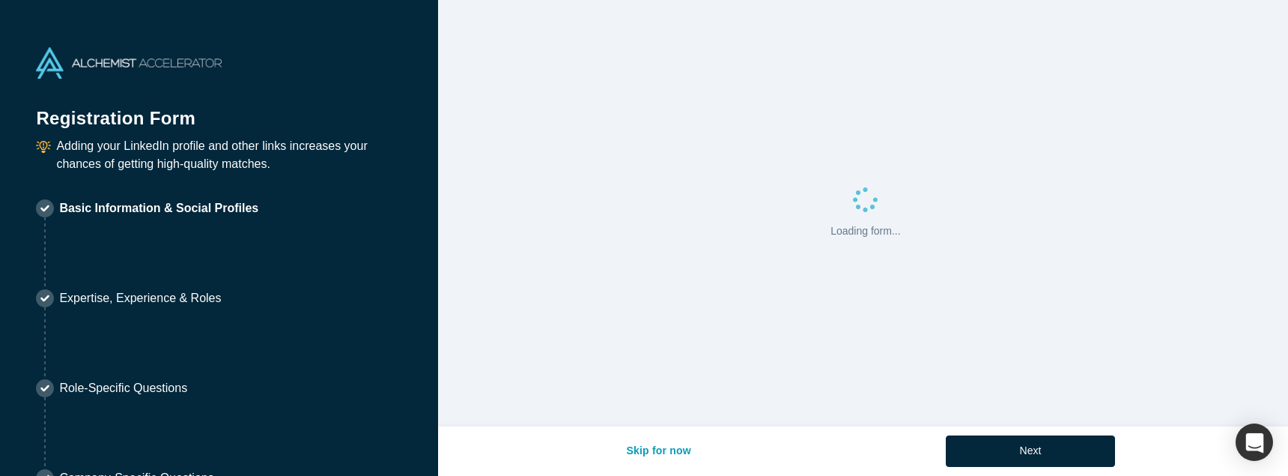
select select "JP"
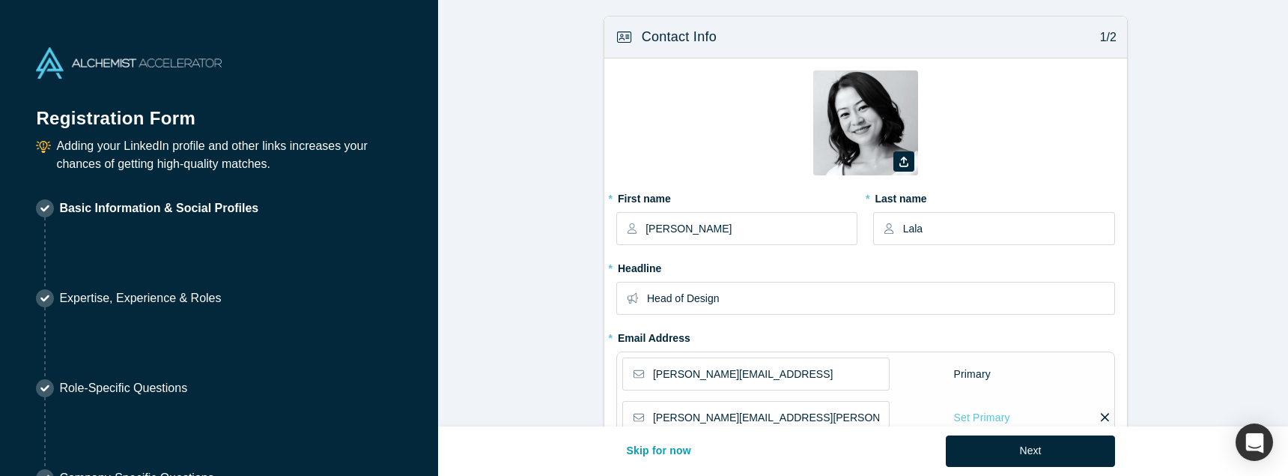
type input "[GEOGRAPHIC_DATA], [GEOGRAPHIC_DATA]"
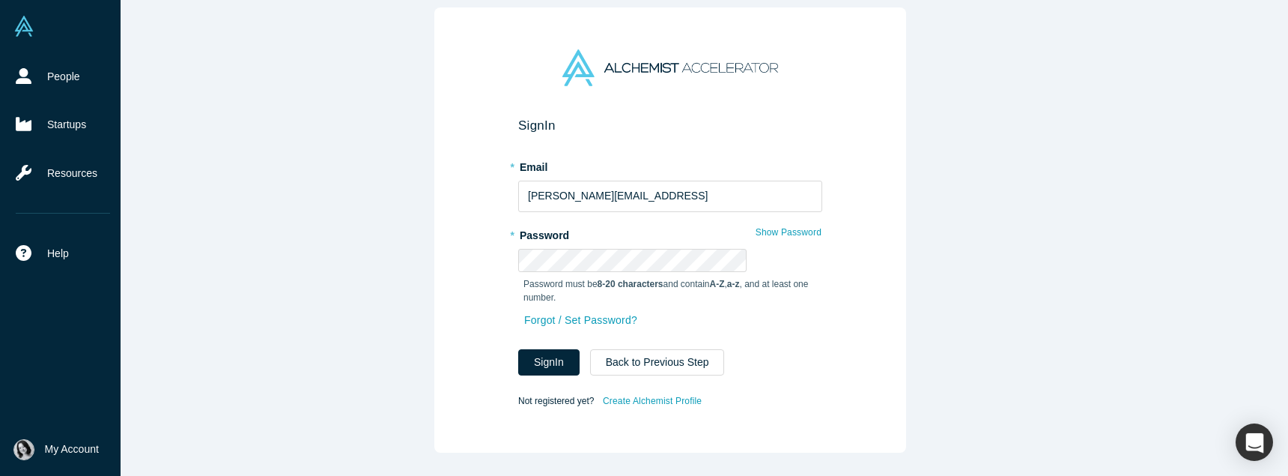
click at [45, 457] on span "My Account" at bounding box center [72, 449] width 54 height 16
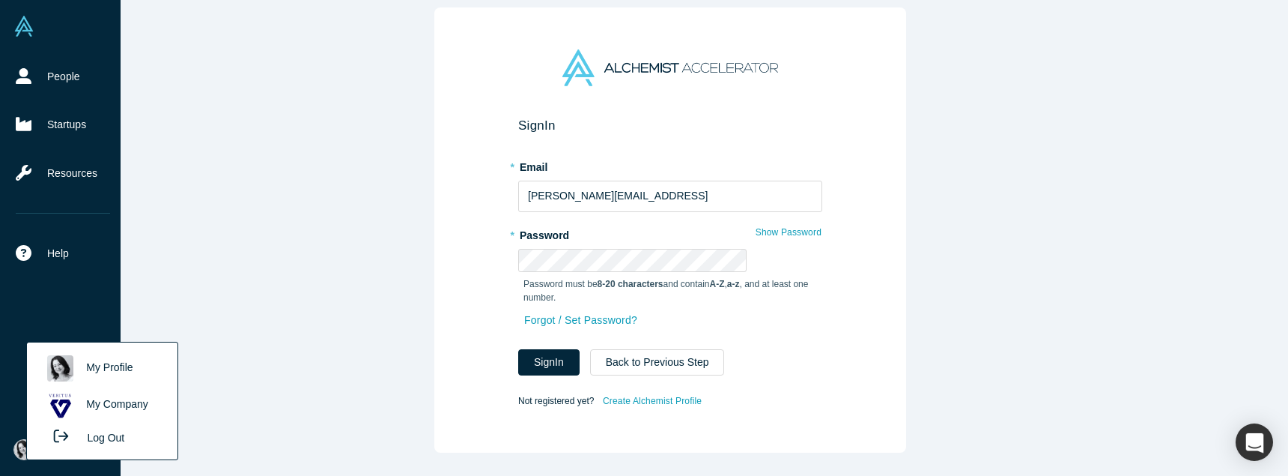
click at [111, 386] on link "My Profile" at bounding box center [102, 368] width 124 height 37
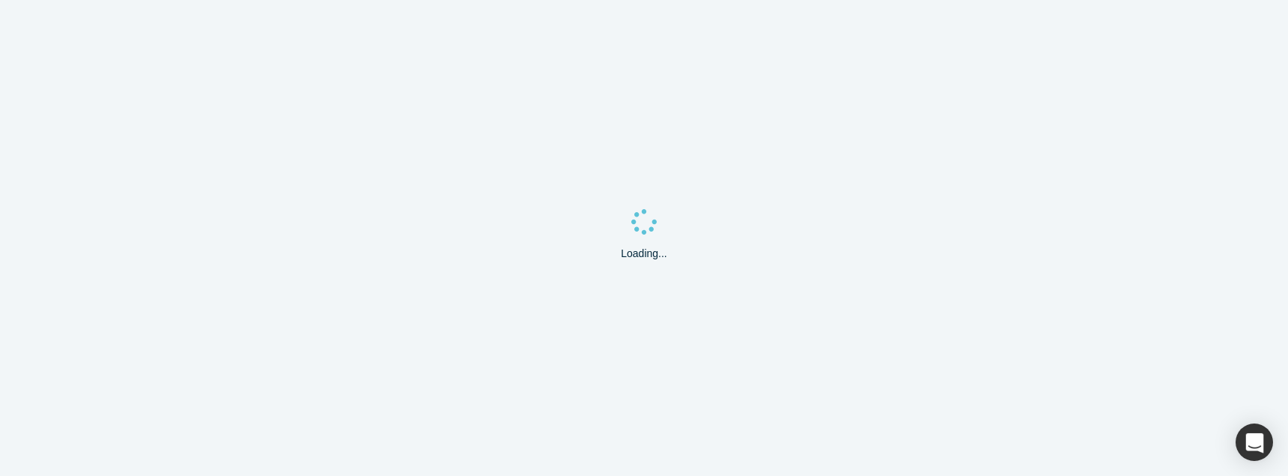
select select "JP"
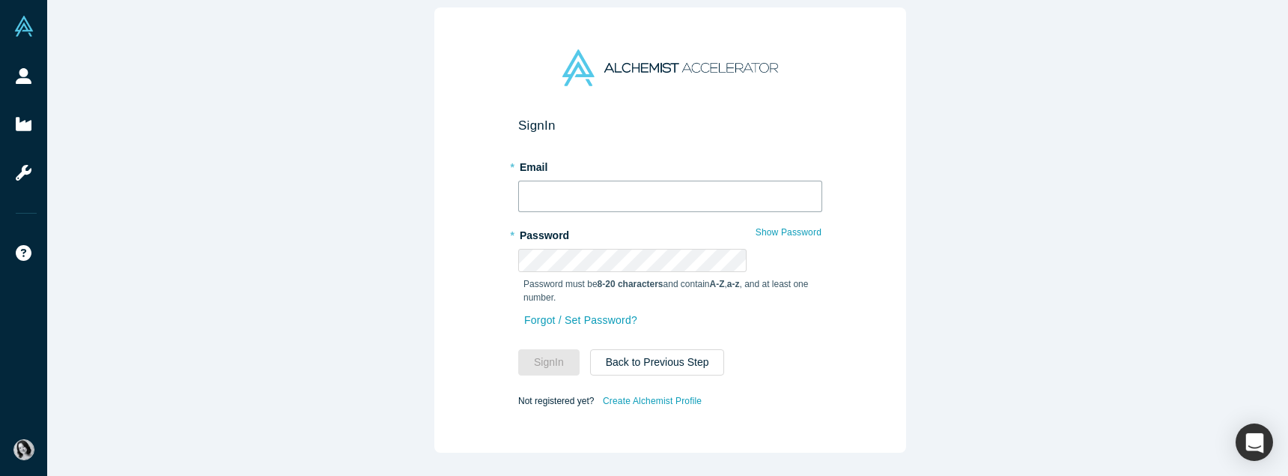
type input "[PERSON_NAME][EMAIL_ADDRESS]"
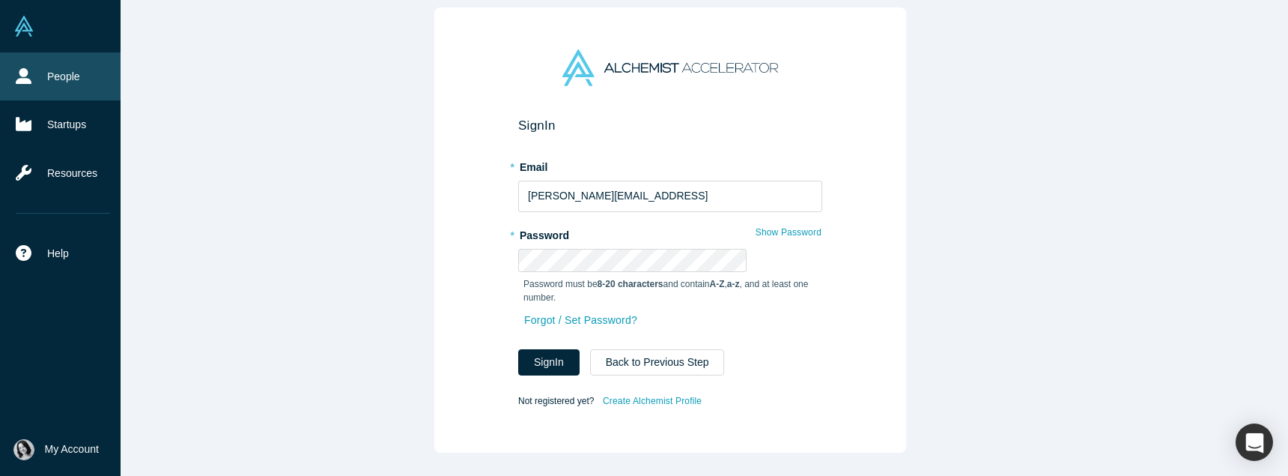
click at [19, 52] on link "People" at bounding box center [63, 76] width 126 height 48
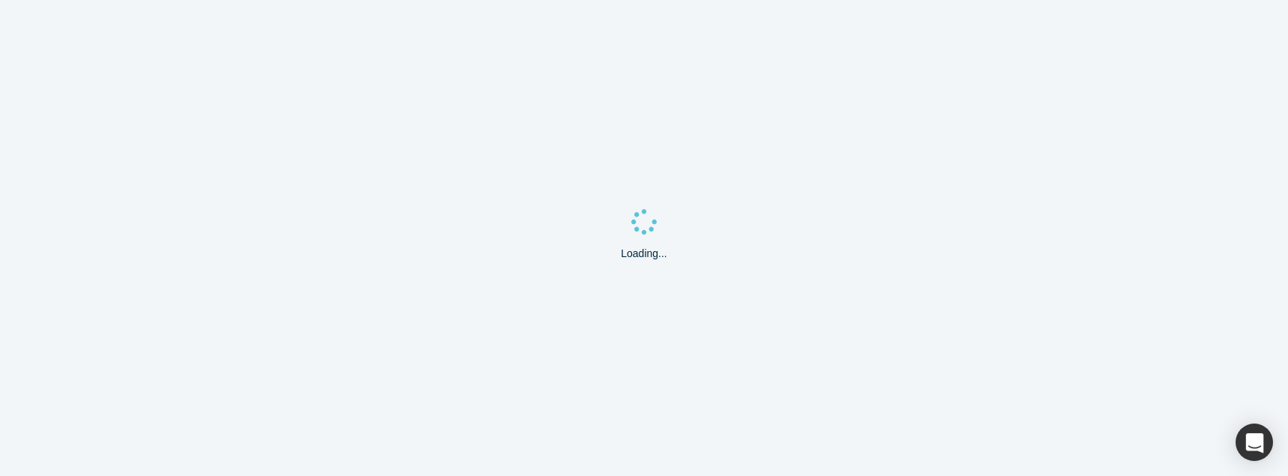
select select "JP"
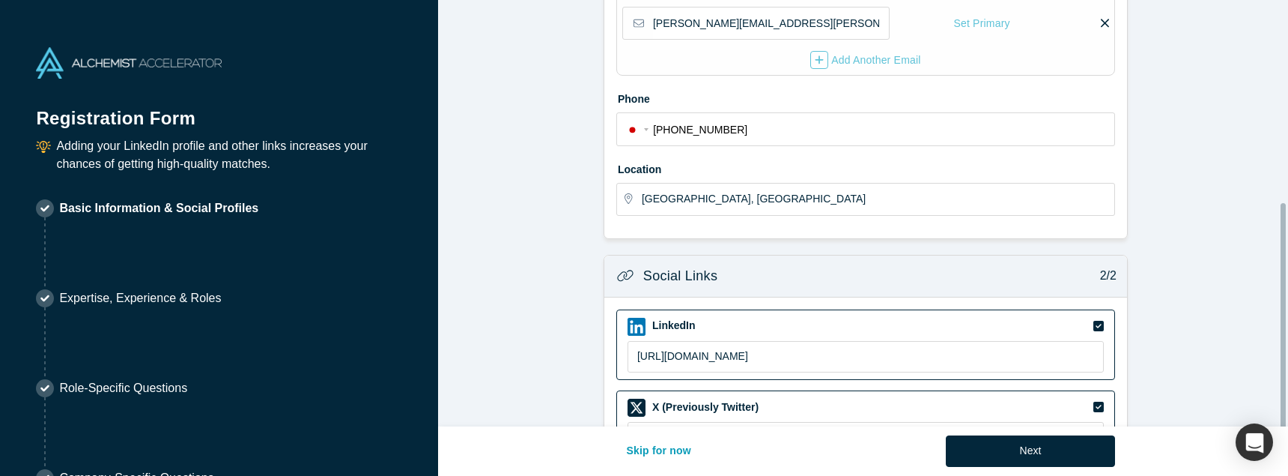
scroll to position [404, 0]
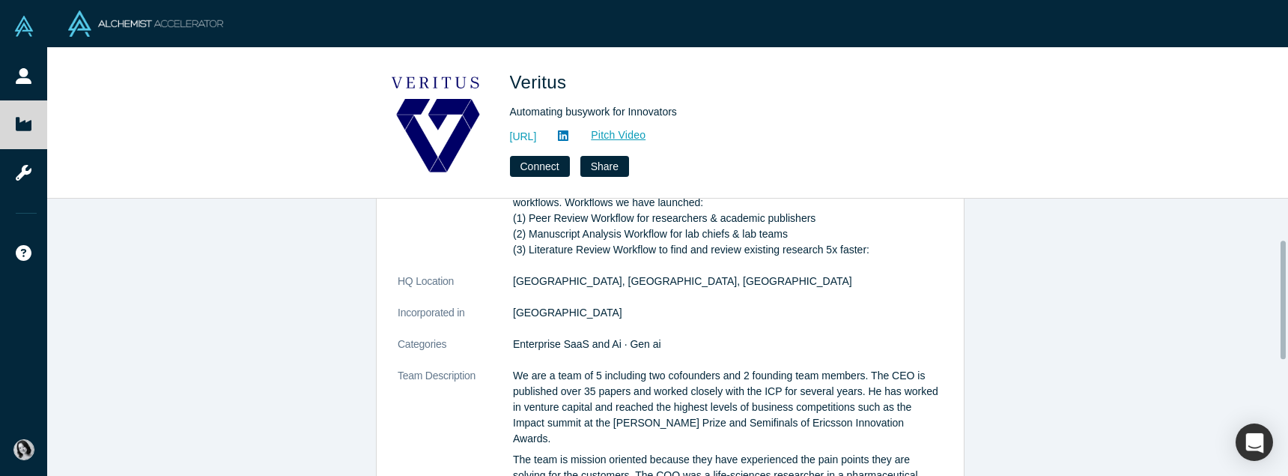
scroll to position [112, 0]
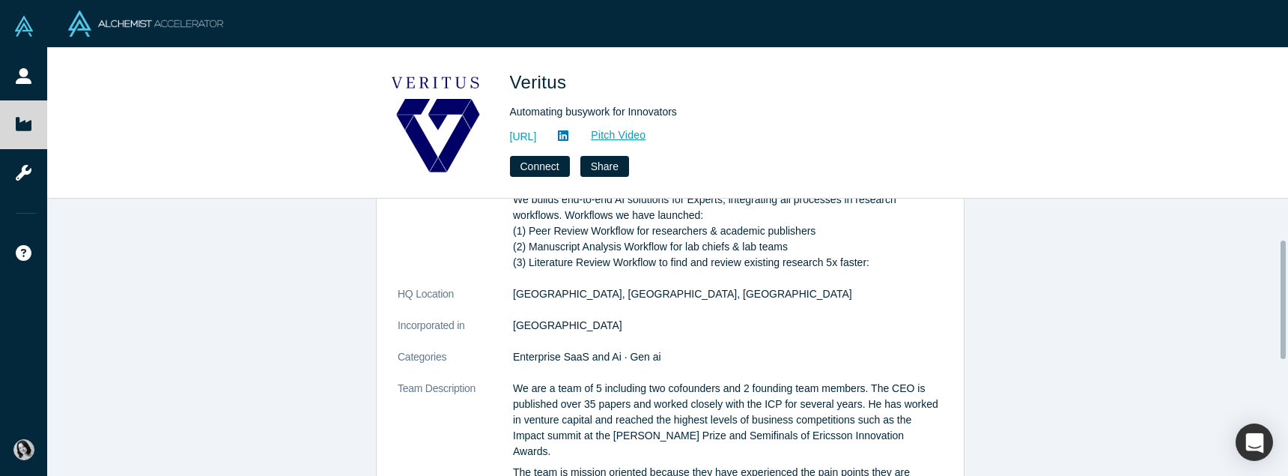
click at [554, 286] on dd "[GEOGRAPHIC_DATA], [GEOGRAPHIC_DATA], [GEOGRAPHIC_DATA]" at bounding box center [728, 294] width 430 height 16
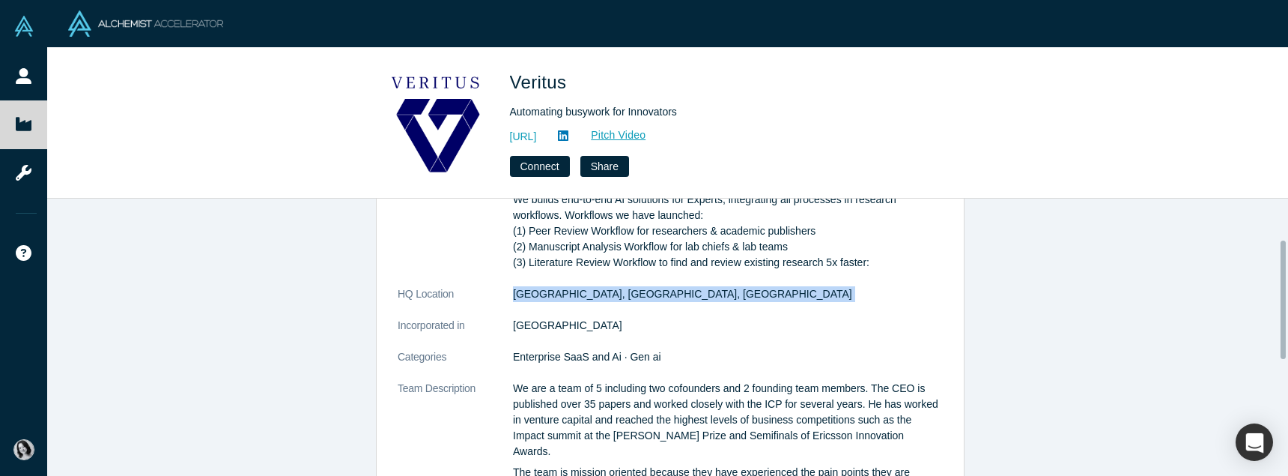
click at [554, 286] on dd "[GEOGRAPHIC_DATA], [GEOGRAPHIC_DATA], [GEOGRAPHIC_DATA]" at bounding box center [728, 294] width 430 height 16
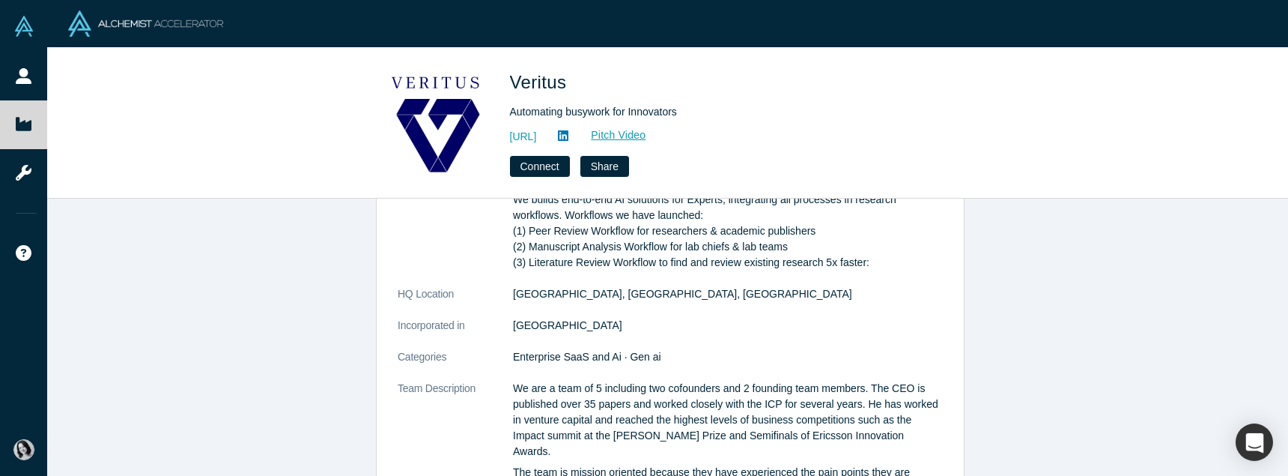
click at [651, 380] on p "We are a team of 5 including two cofounders and 2 founding team members. The CE…" at bounding box center [728, 419] width 430 height 79
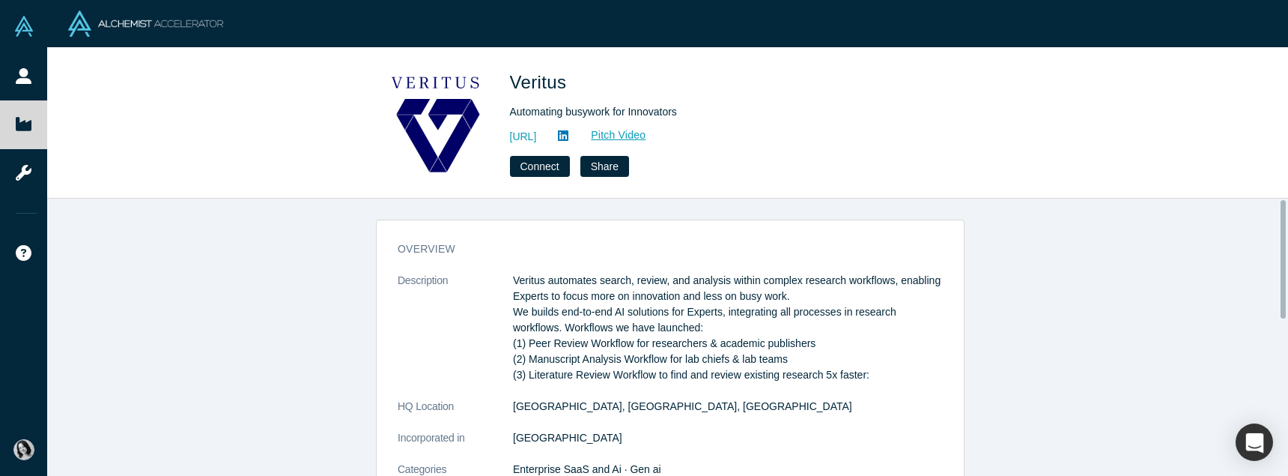
scroll to position [0, 0]
click at [568, 130] on icon at bounding box center [563, 135] width 10 height 10
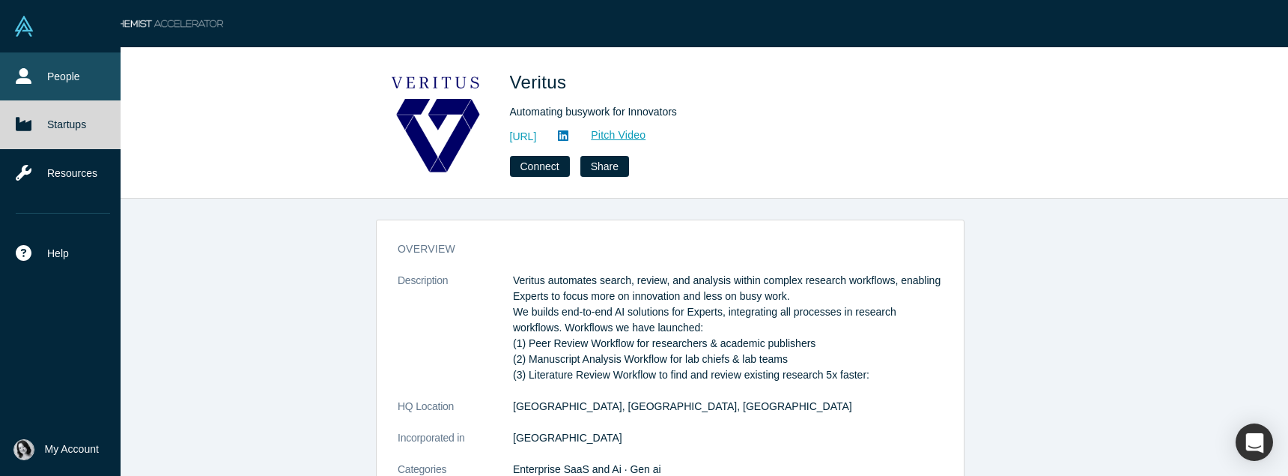
click at [16, 68] on icon at bounding box center [24, 76] width 16 height 16
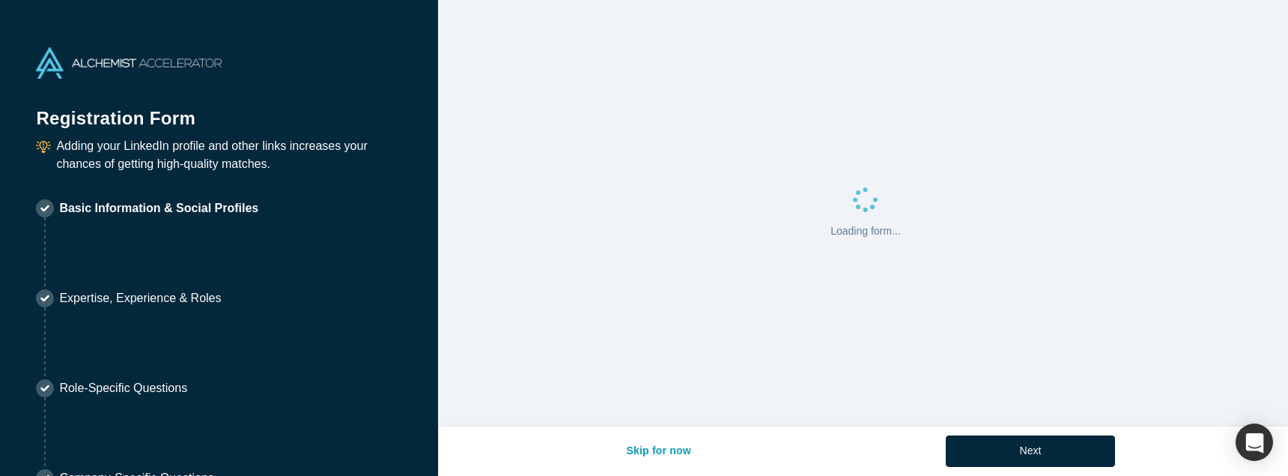
select select "JP"
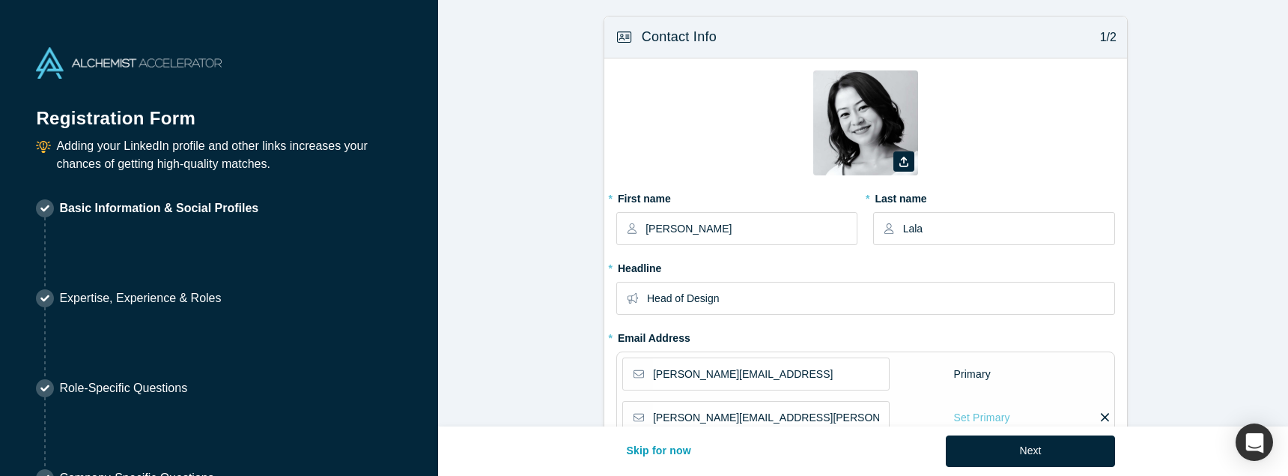
type input "[GEOGRAPHIC_DATA], [GEOGRAPHIC_DATA]"
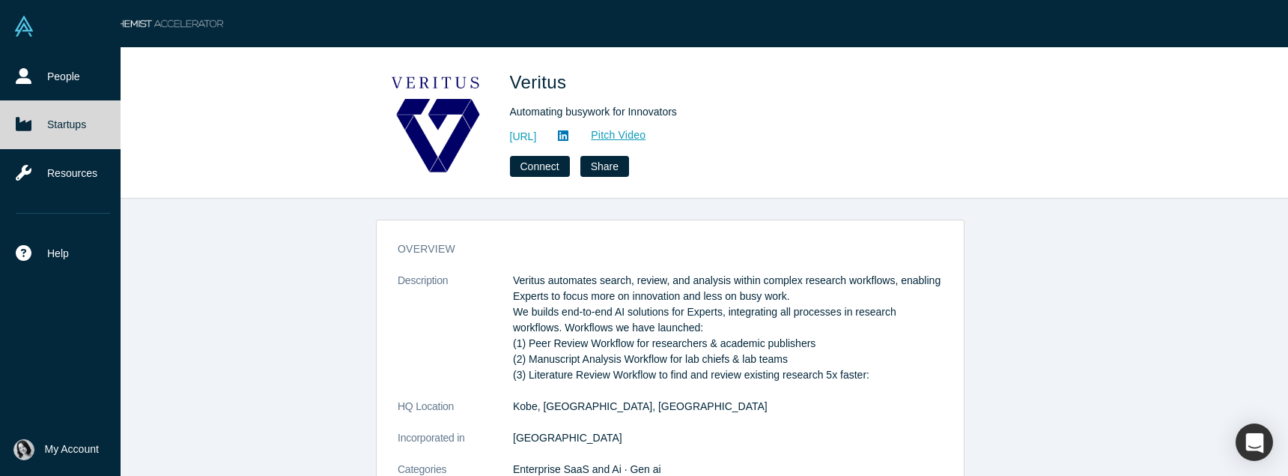
click at [68, 457] on span "My Account" at bounding box center [72, 449] width 54 height 16
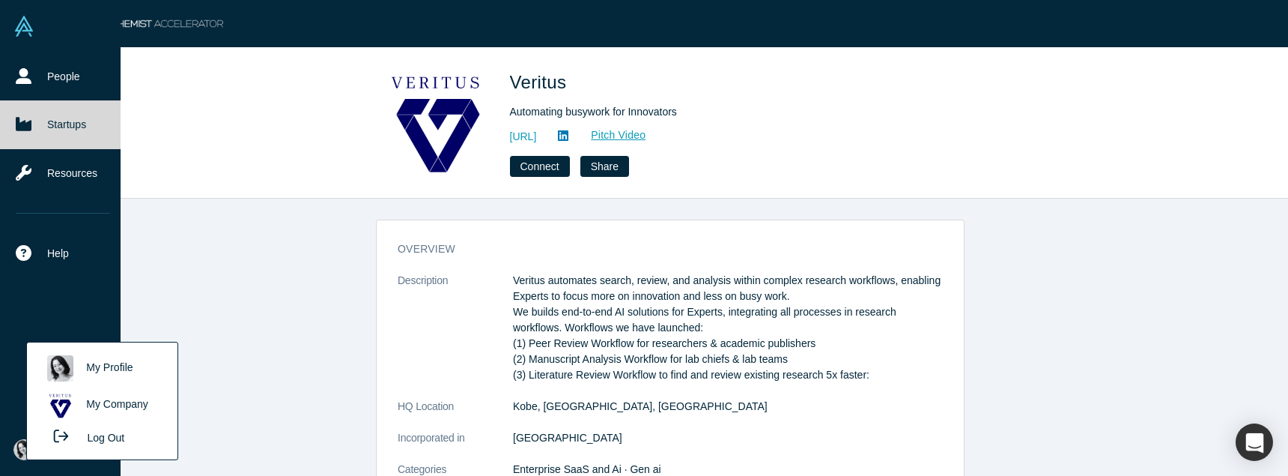
click at [83, 386] on link "My Profile" at bounding box center [102, 368] width 124 height 37
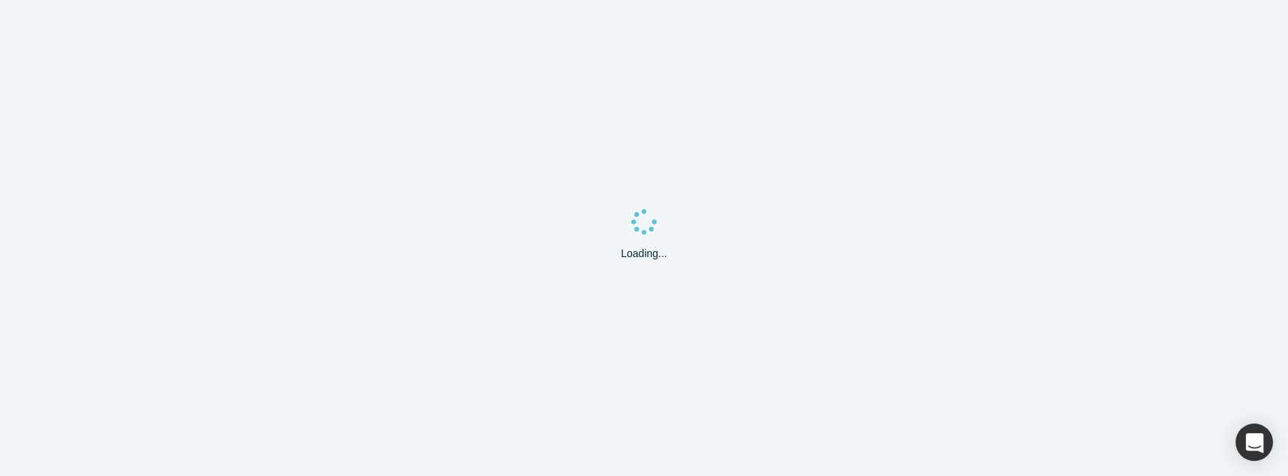
select select "JP"
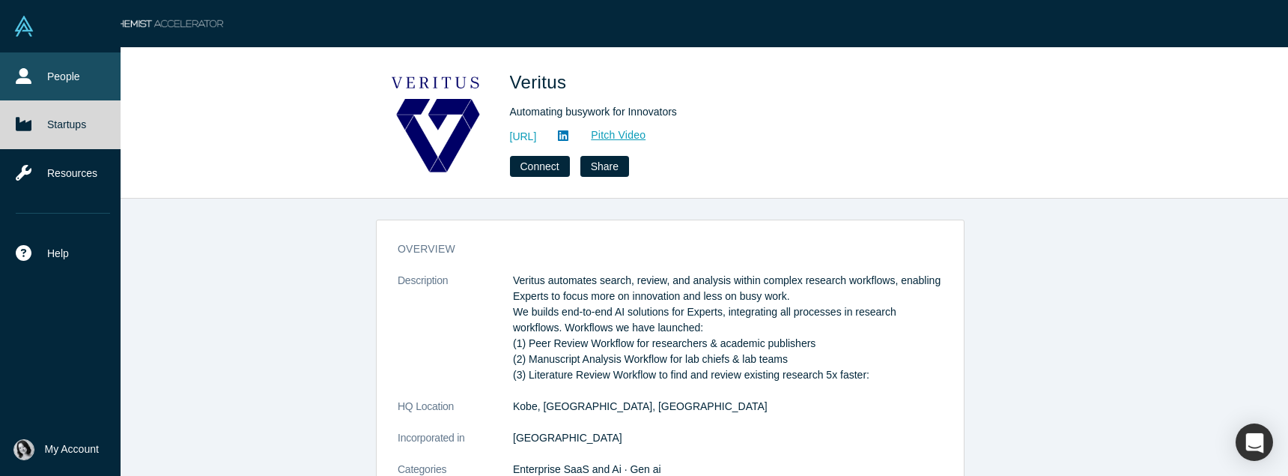
click at [24, 64] on link "People" at bounding box center [63, 76] width 126 height 48
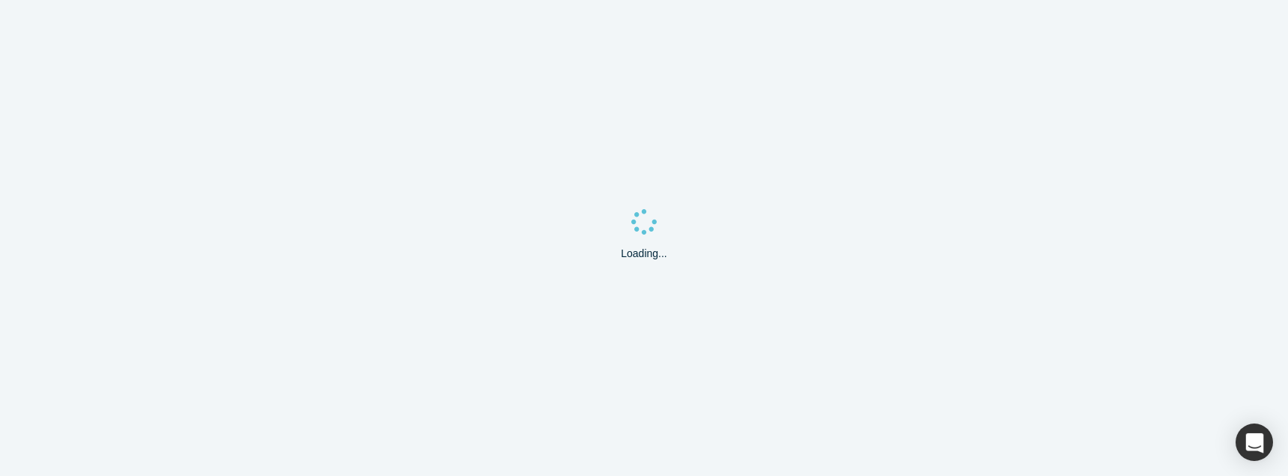
select select "JP"
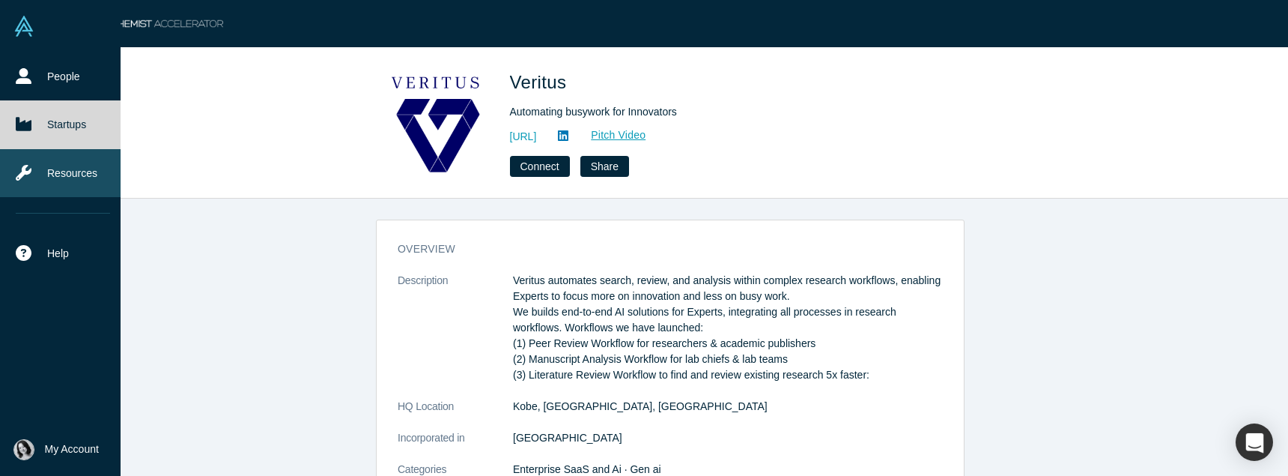
click at [16, 165] on icon at bounding box center [24, 173] width 16 height 16
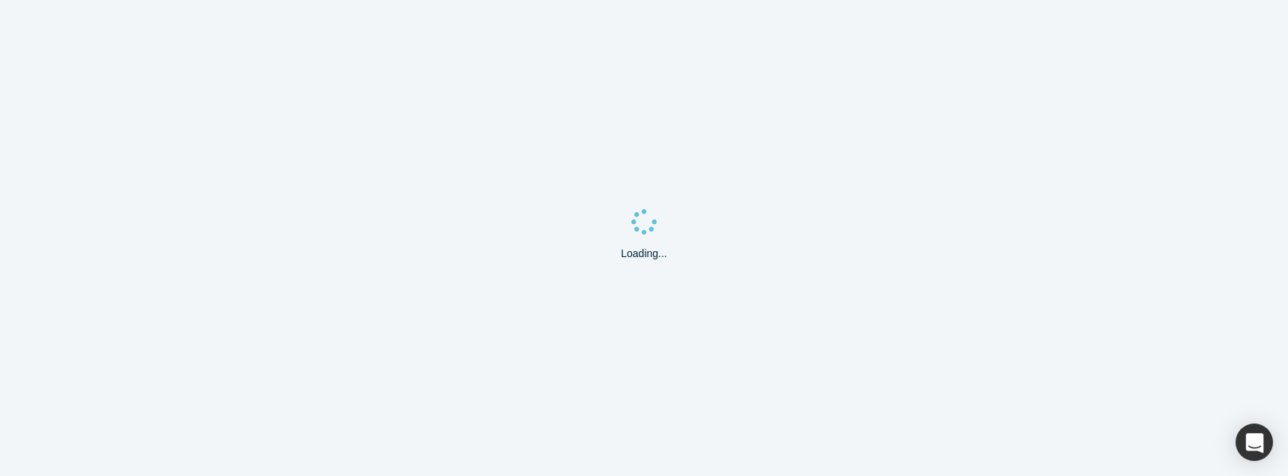
select select "JP"
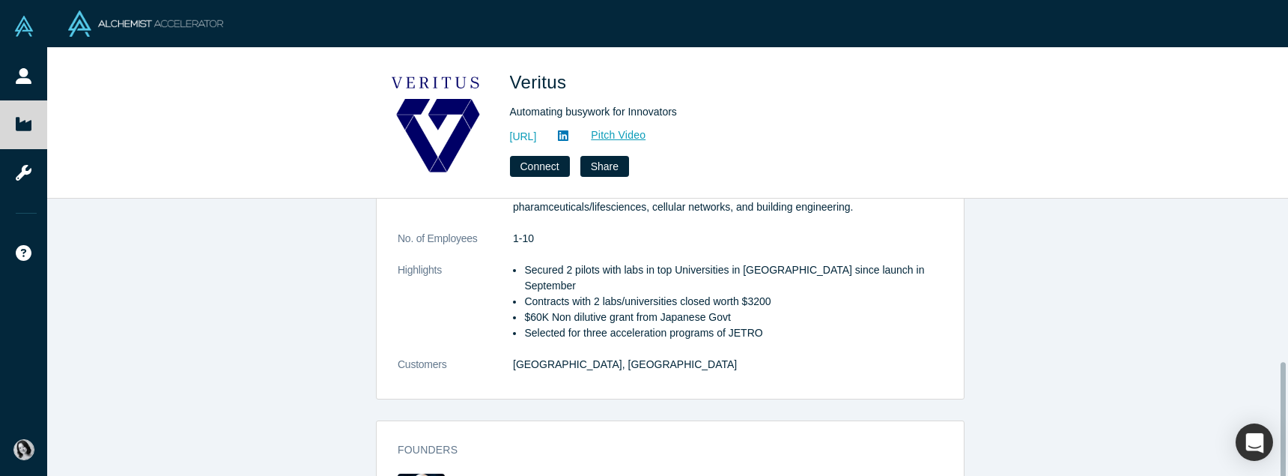
scroll to position [449, 0]
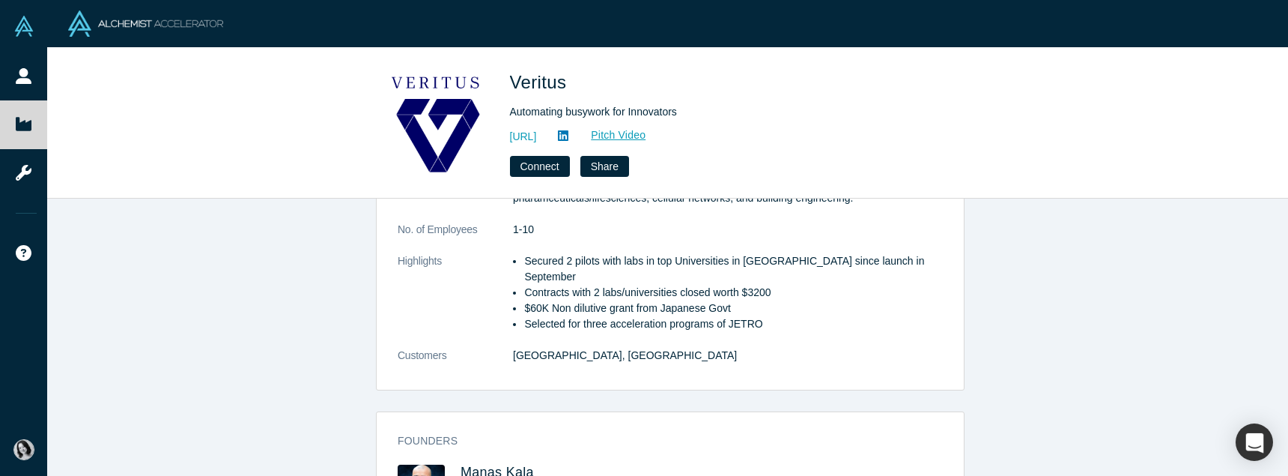
click at [534, 464] on span "Manas Kala" at bounding box center [497, 471] width 73 height 15
